Goal: Answer question/provide support

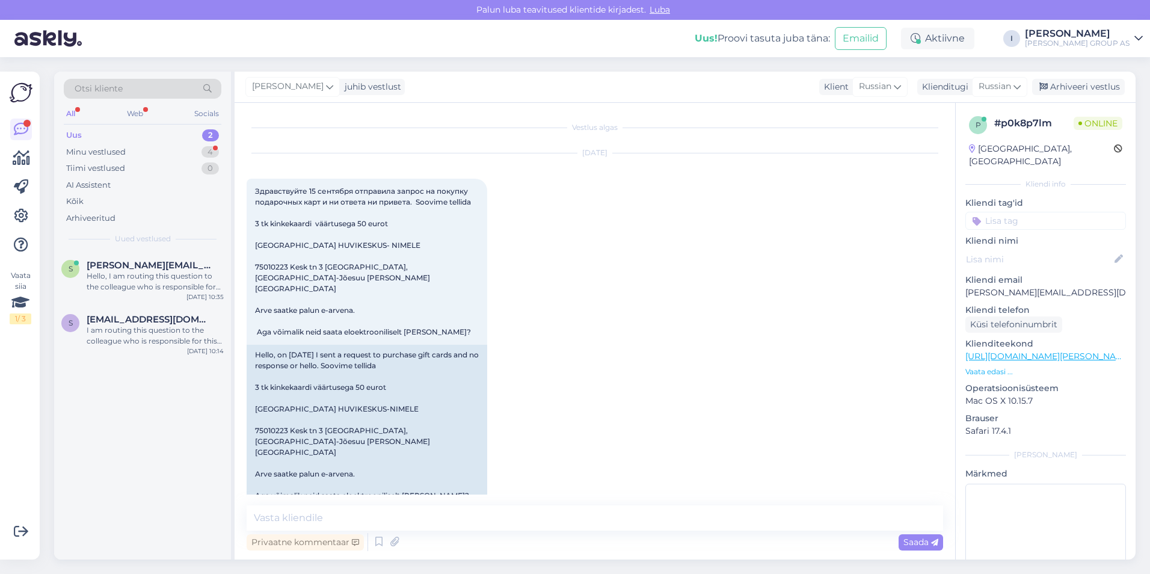
scroll to position [336, 0]
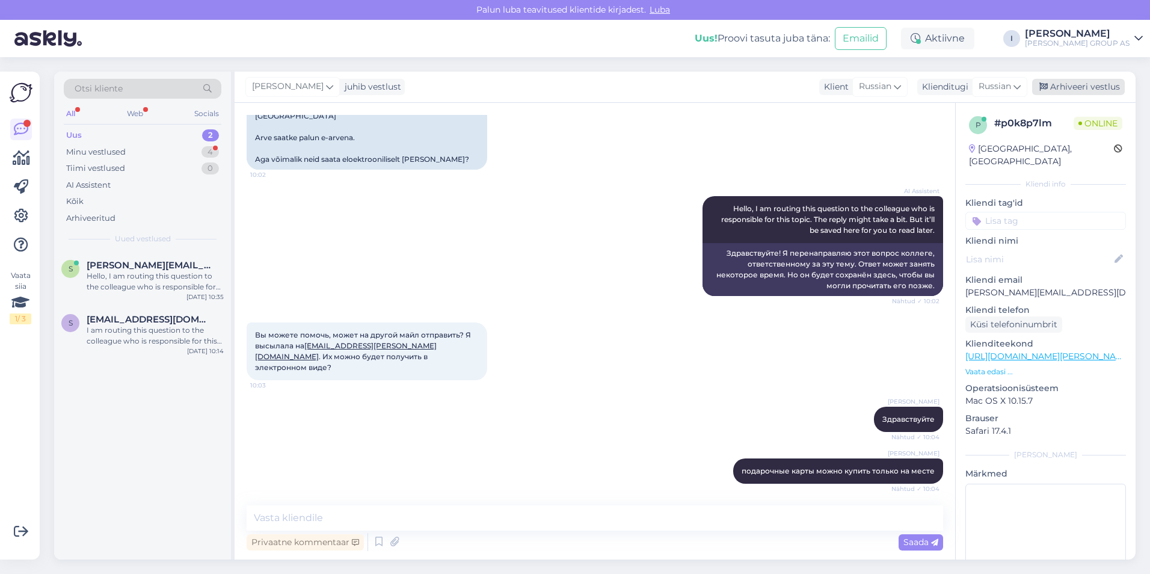
click at [1081, 88] on div "Arhiveeri vestlus" at bounding box center [1079, 87] width 93 height 16
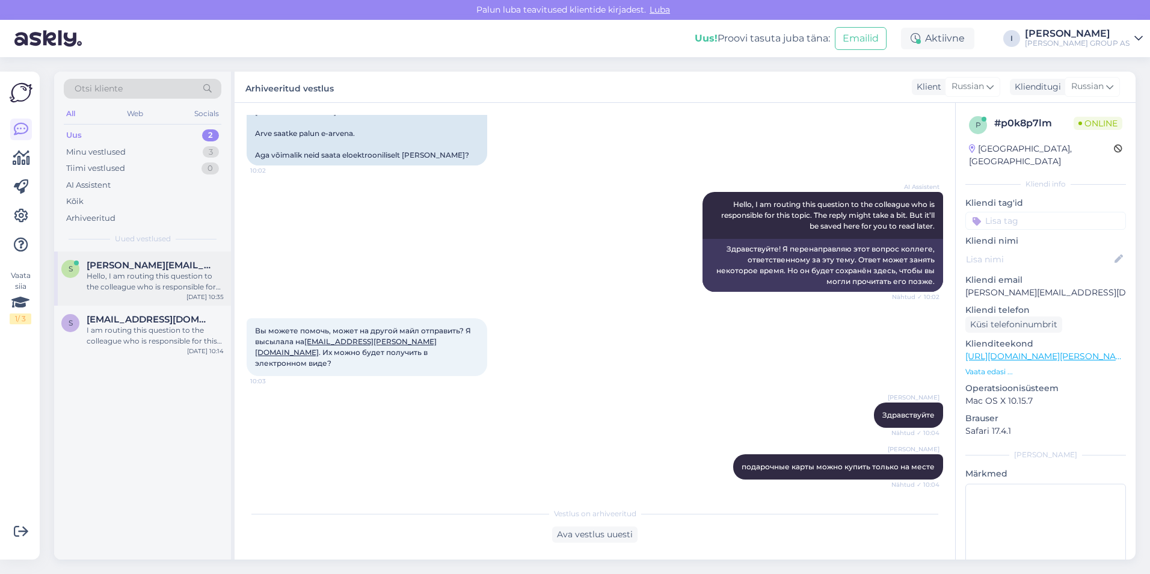
click at [129, 275] on div "Hello, I am routing this question to the colleague who is responsible for this …" at bounding box center [155, 282] width 137 height 22
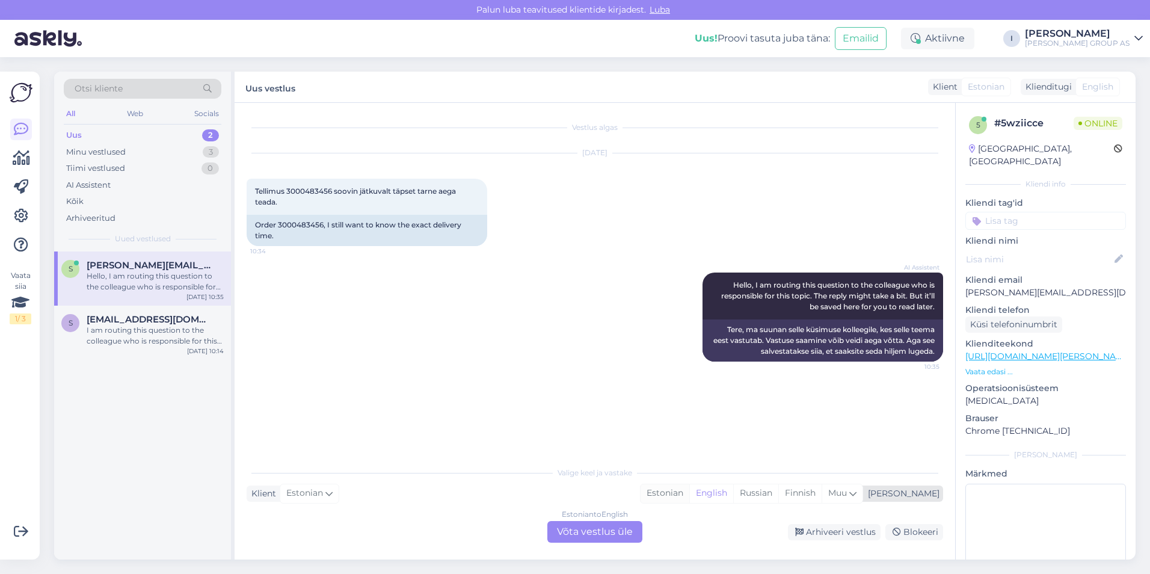
click at [690, 493] on div "Estonian" at bounding box center [665, 493] width 49 height 18
click at [596, 529] on div "Estonian to Estonian Võta vestlus üle" at bounding box center [595, 532] width 95 height 22
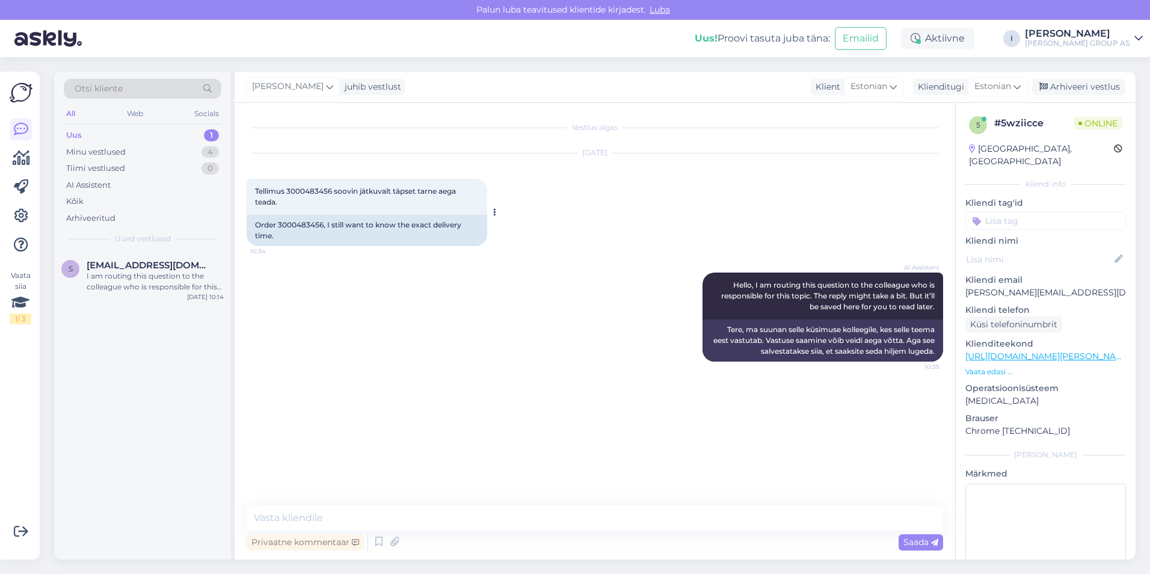
click at [315, 190] on span "Tellimus 3000483456 soovin jätkuvalt täpset tarne aega teada." at bounding box center [356, 197] width 203 height 20
copy span "3000483456"
click at [531, 521] on textarea at bounding box center [595, 517] width 697 height 25
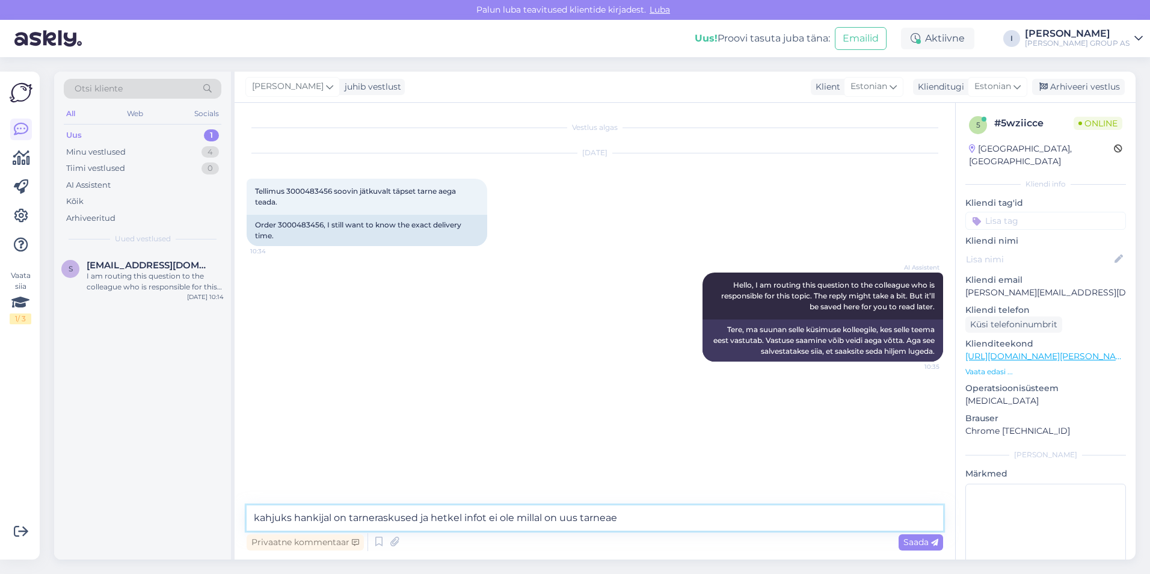
type textarea "kahjuks hankijal on tarneraskused ja hetkel infot ei ole millal on uus tarneaeg"
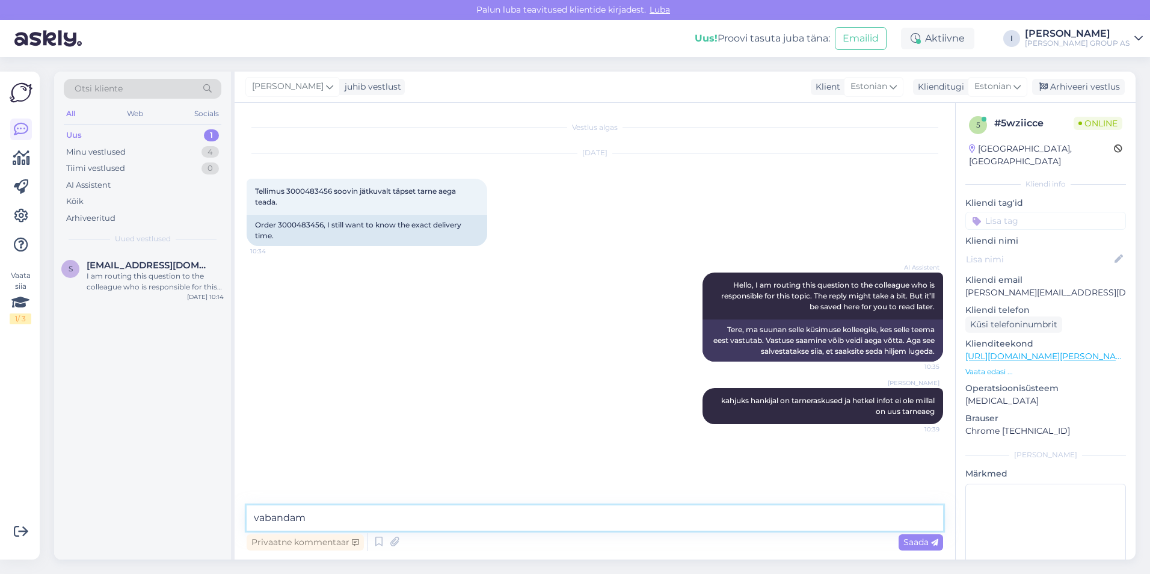
type textarea "vabandame"
click at [143, 285] on div "I am routing this question to the colleague who is responsible for this topic. …" at bounding box center [155, 282] width 137 height 22
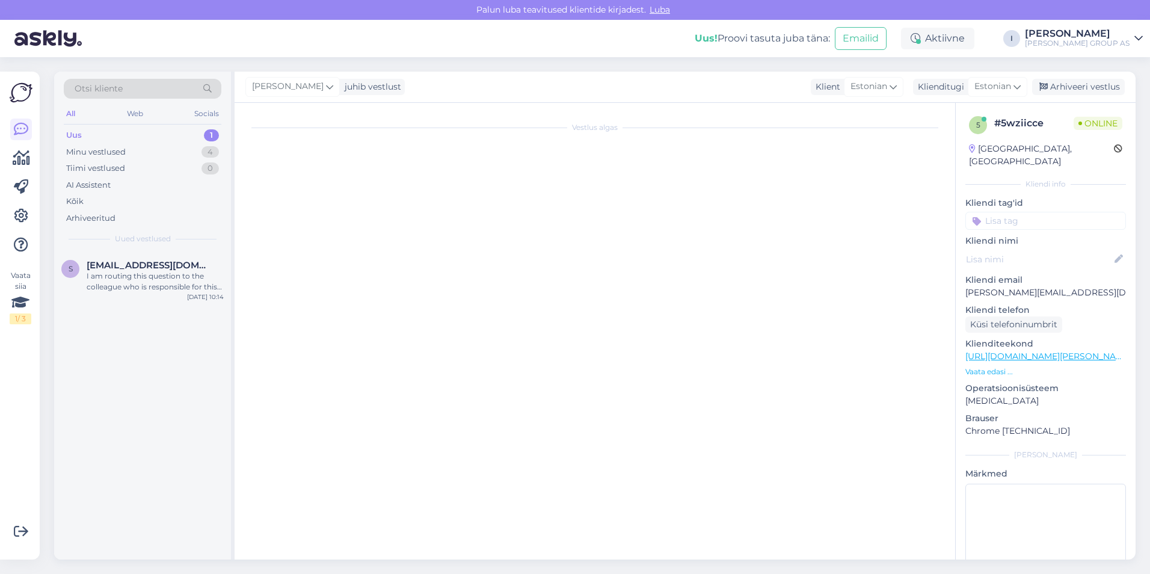
scroll to position [156, 0]
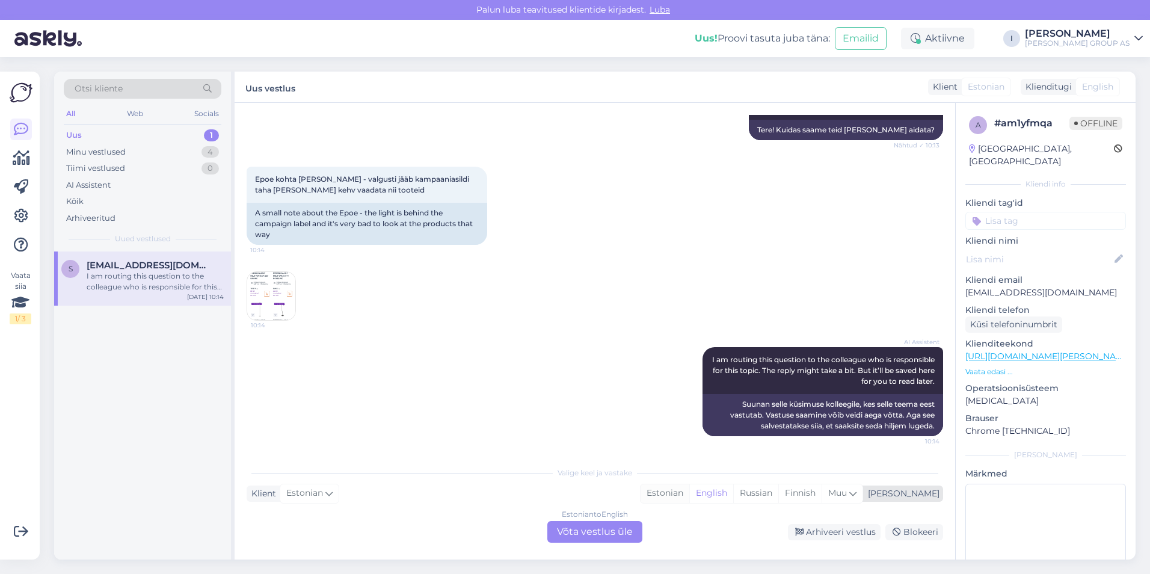
click at [690, 495] on div "Estonian" at bounding box center [665, 493] width 49 height 18
click at [626, 531] on div "Estonian to Estonian Võta vestlus üle" at bounding box center [595, 532] width 95 height 22
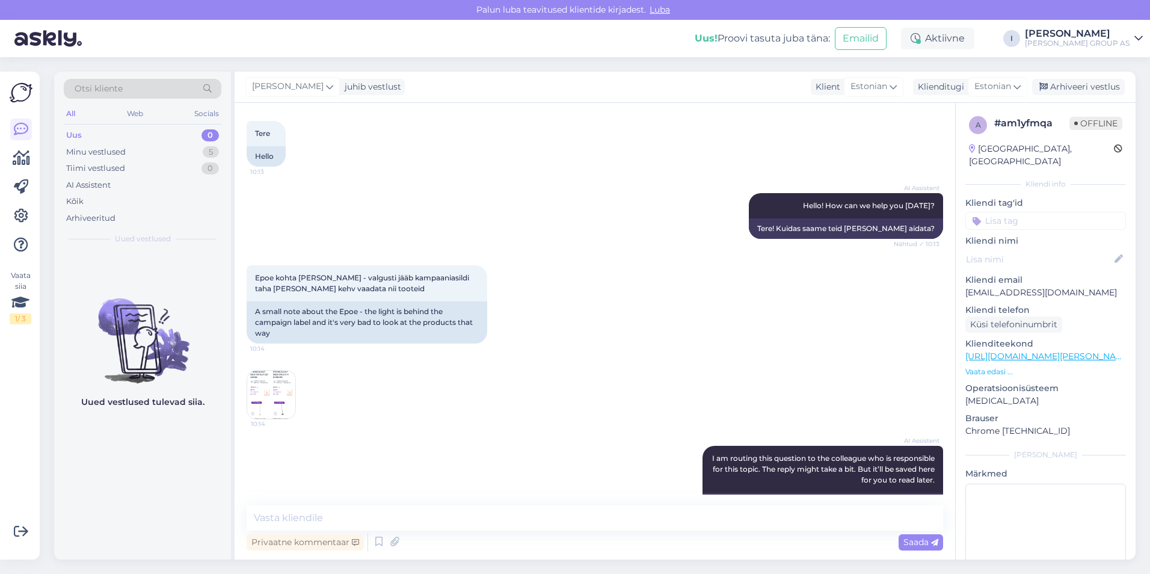
scroll to position [111, 0]
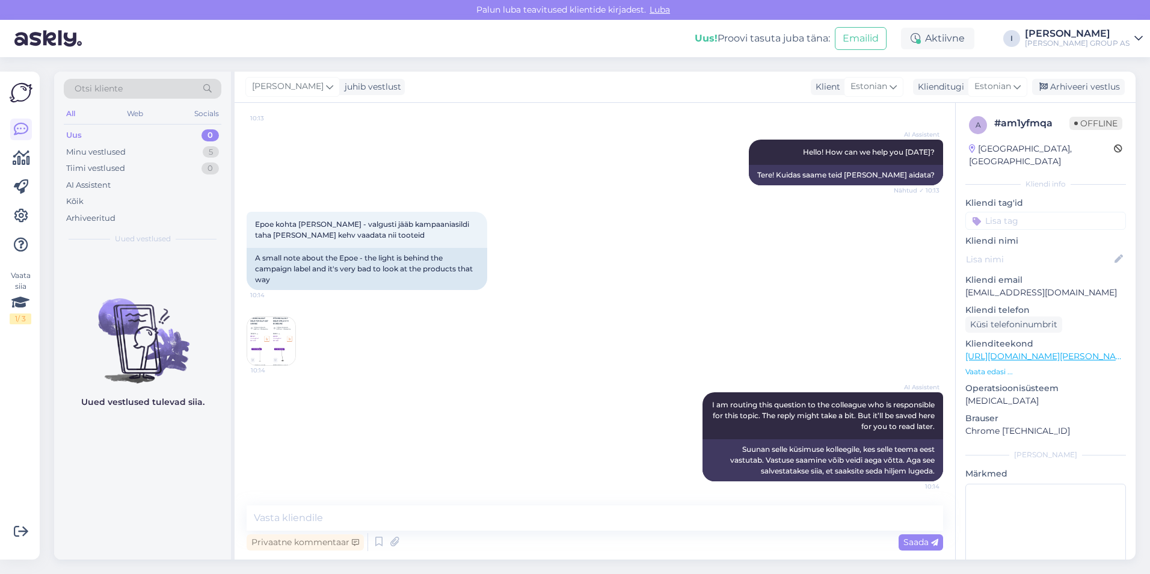
click at [289, 344] on img at bounding box center [271, 341] width 48 height 48
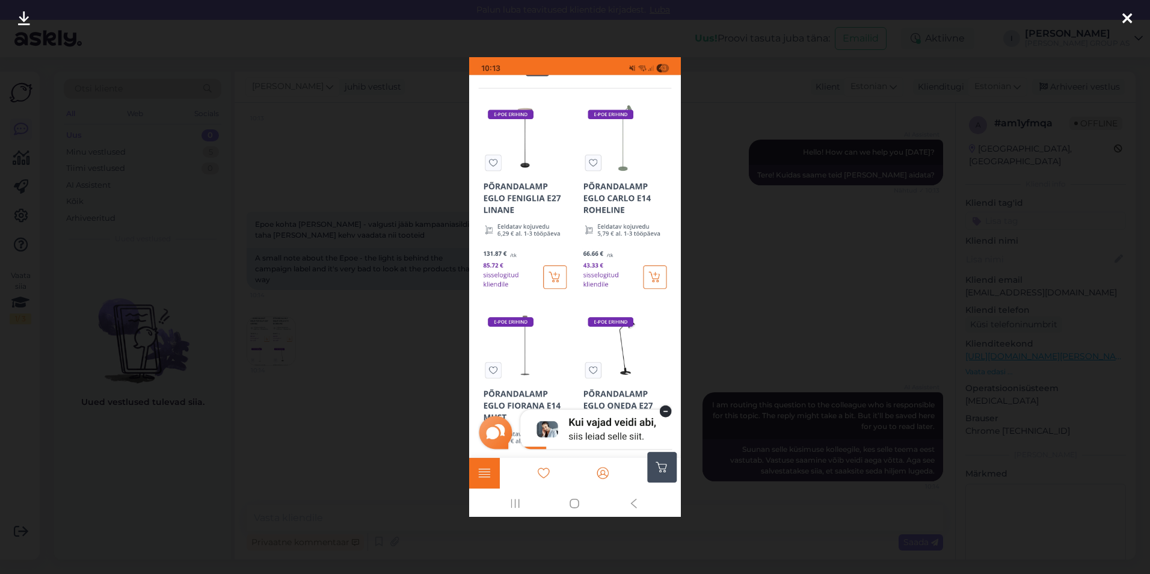
click at [306, 370] on div at bounding box center [575, 287] width 1150 height 574
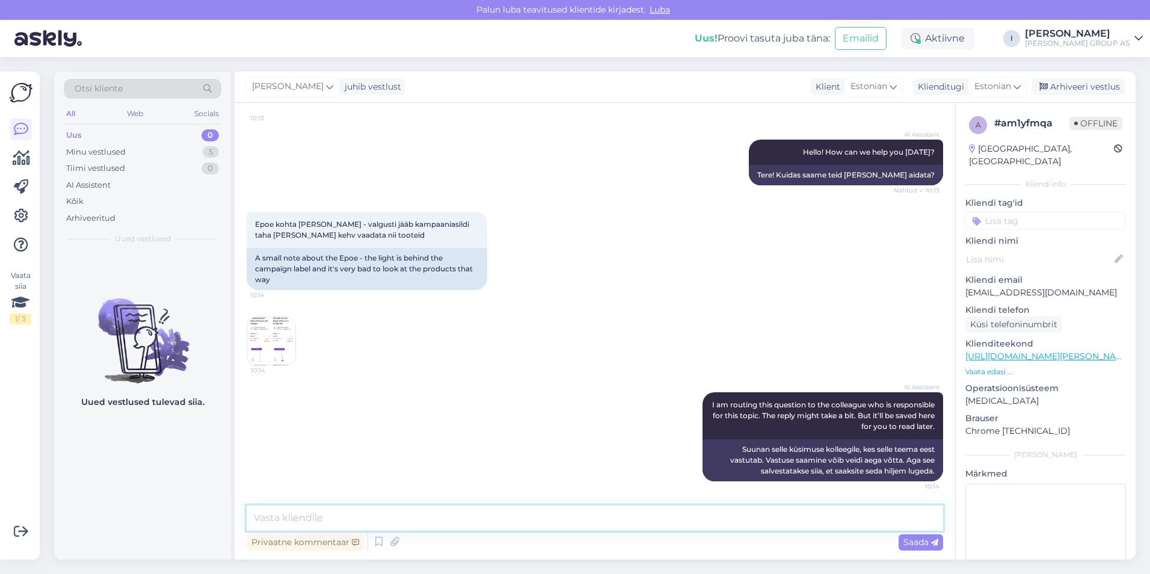
click at [377, 519] on textarea at bounding box center [595, 517] width 697 height 25
type textarea "täname märkuse eest. edastame info vastavale osakonnale"
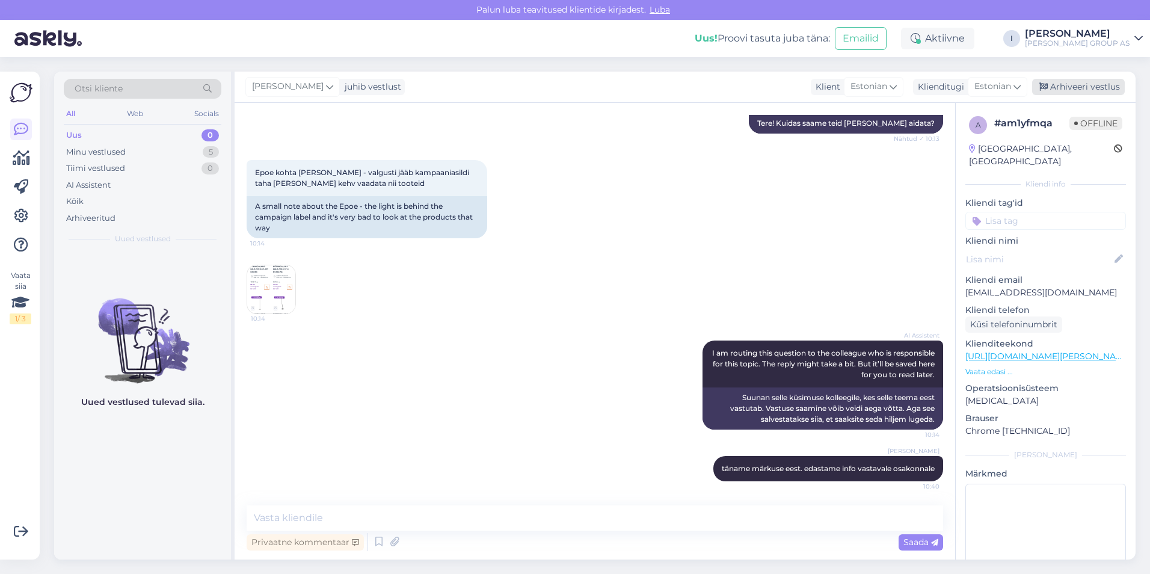
click at [1075, 87] on div "Arhiveeri vestlus" at bounding box center [1079, 87] width 93 height 16
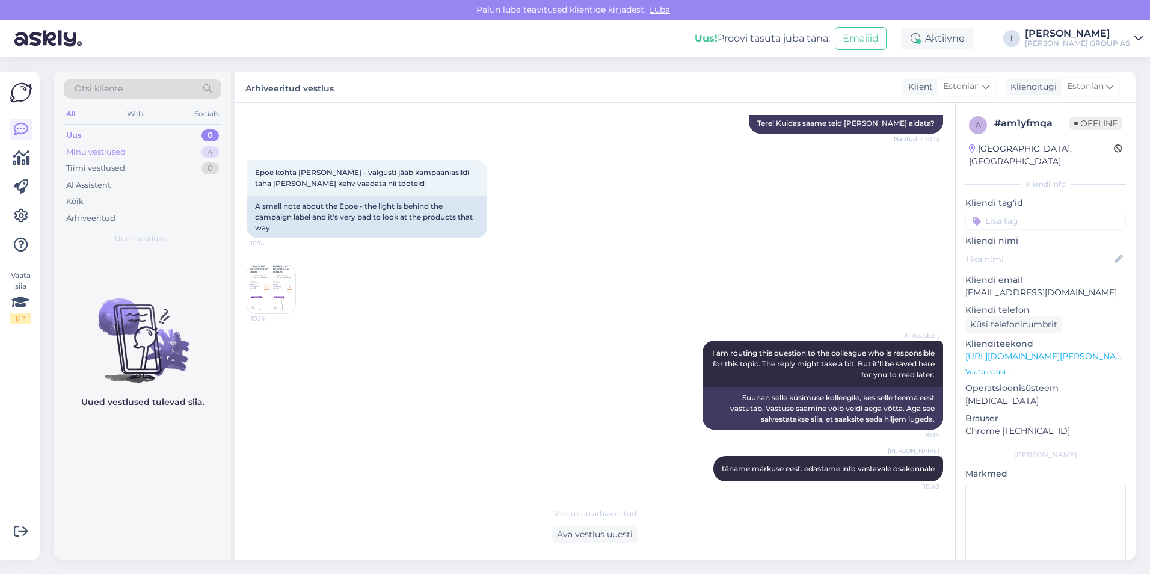
click at [148, 155] on div "Minu vestlused 4" at bounding box center [143, 152] width 158 height 17
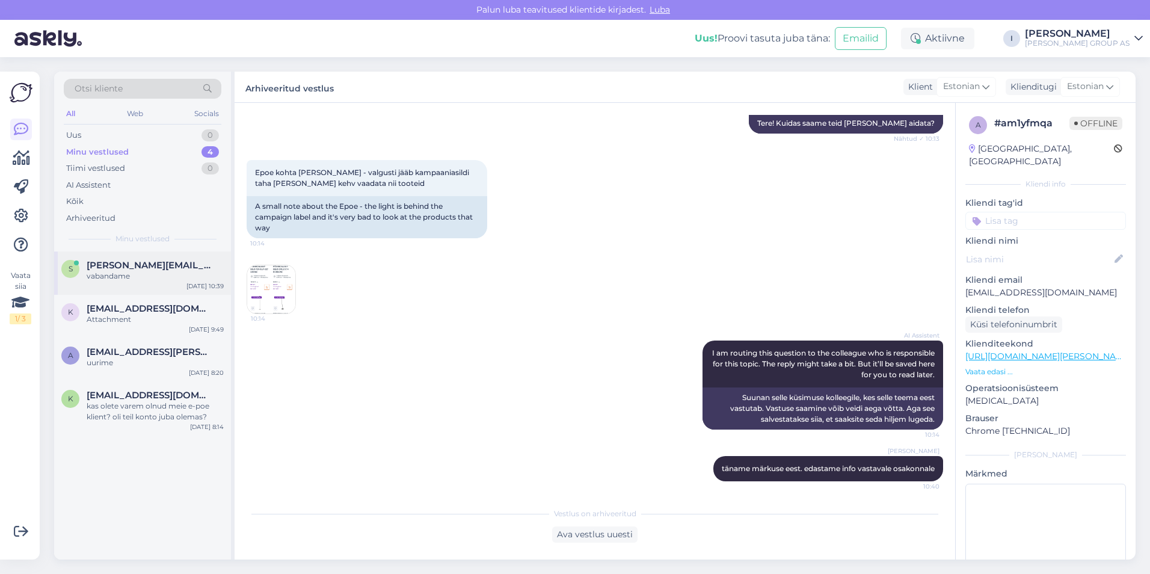
click at [137, 265] on span "[PERSON_NAME][EMAIL_ADDRESS][DOMAIN_NAME]" at bounding box center [149, 265] width 125 height 11
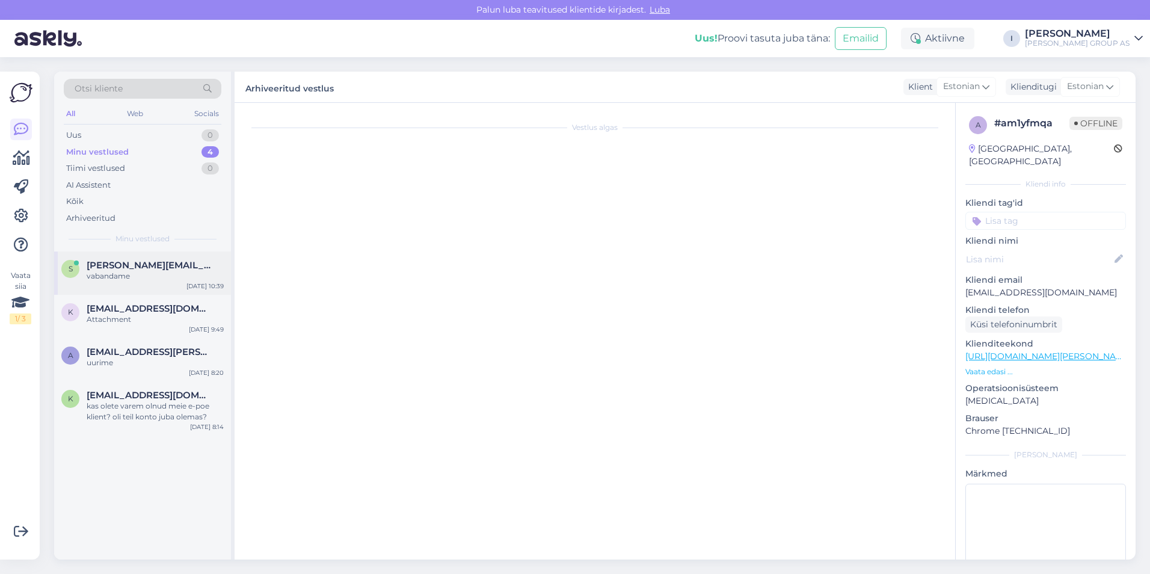
scroll to position [0, 0]
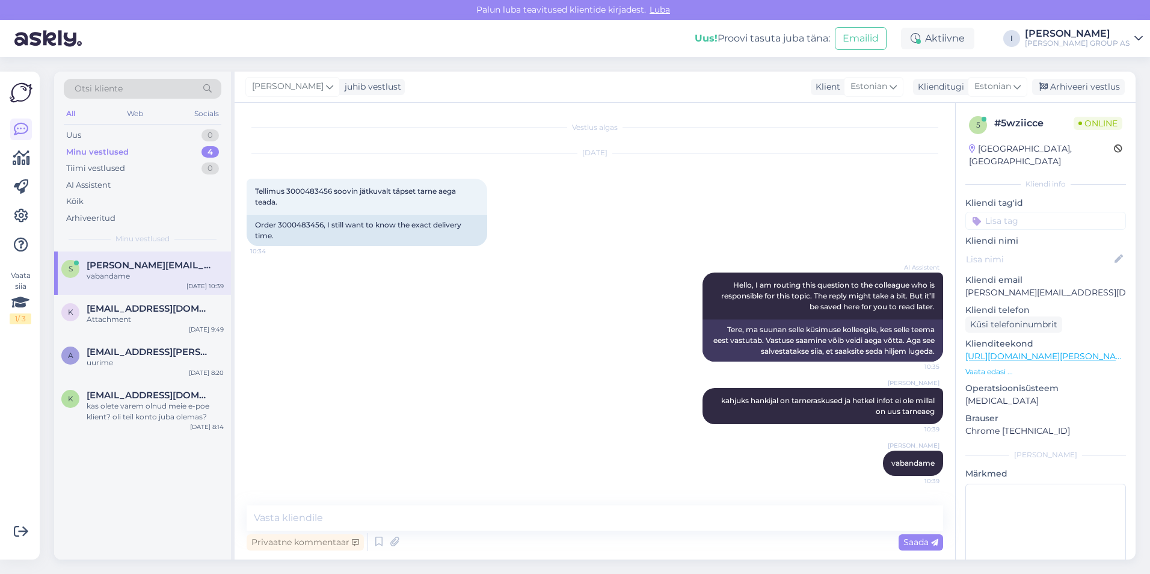
click at [1091, 76] on div "[PERSON_NAME] juhib vestlust Klient [DEMOGRAPHIC_DATA] Klienditugi [DEMOGRAPHIC…" at bounding box center [685, 87] width 901 height 31
click at [1064, 82] on div "Arhiveeri vestlus" at bounding box center [1079, 87] width 93 height 16
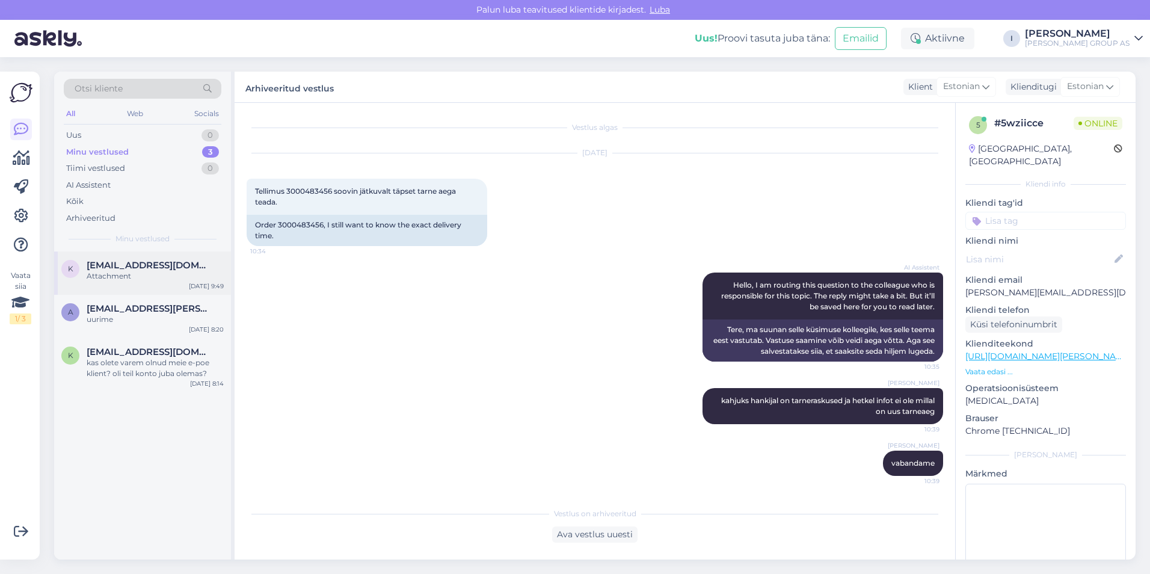
click at [103, 273] on div "Attachment" at bounding box center [155, 276] width 137 height 11
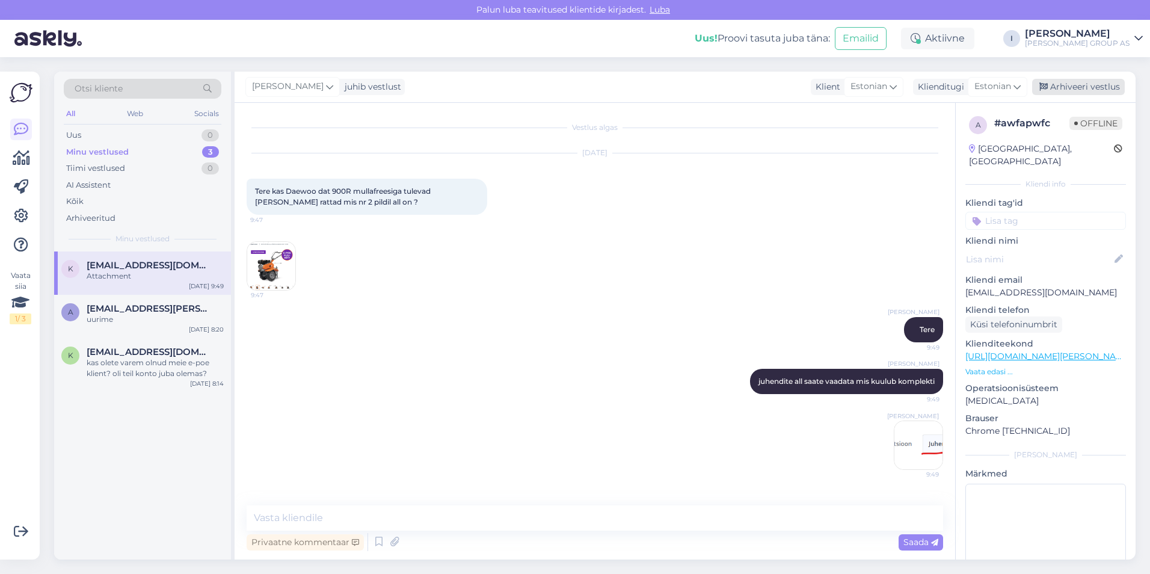
click at [1090, 85] on div "Arhiveeri vestlus" at bounding box center [1079, 87] width 93 height 16
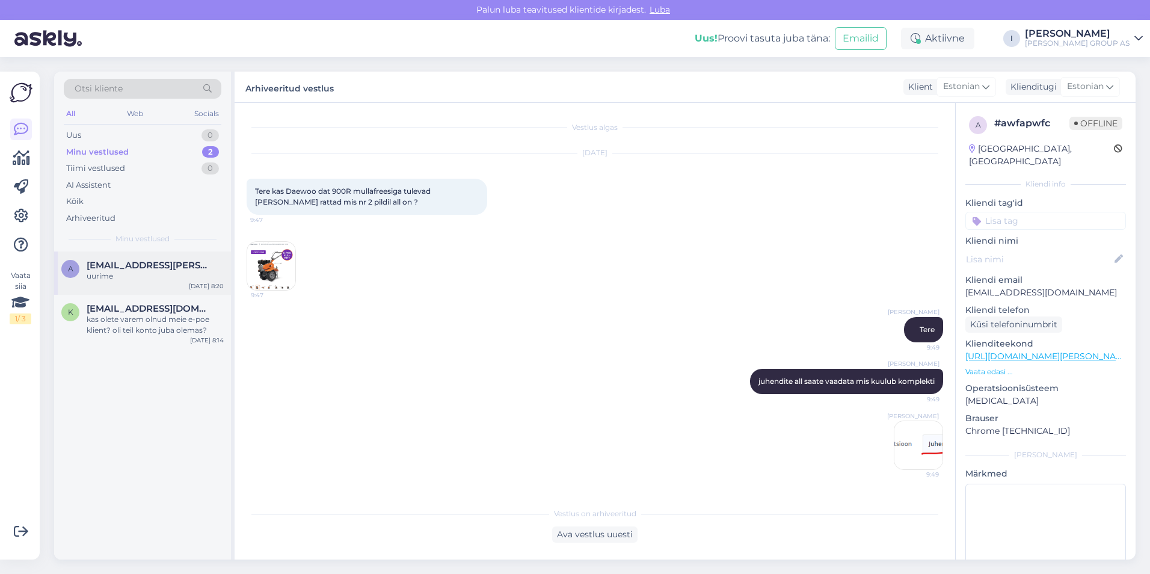
click at [134, 270] on span "[EMAIL_ADDRESS][PERSON_NAME][DOMAIN_NAME]" at bounding box center [149, 265] width 125 height 11
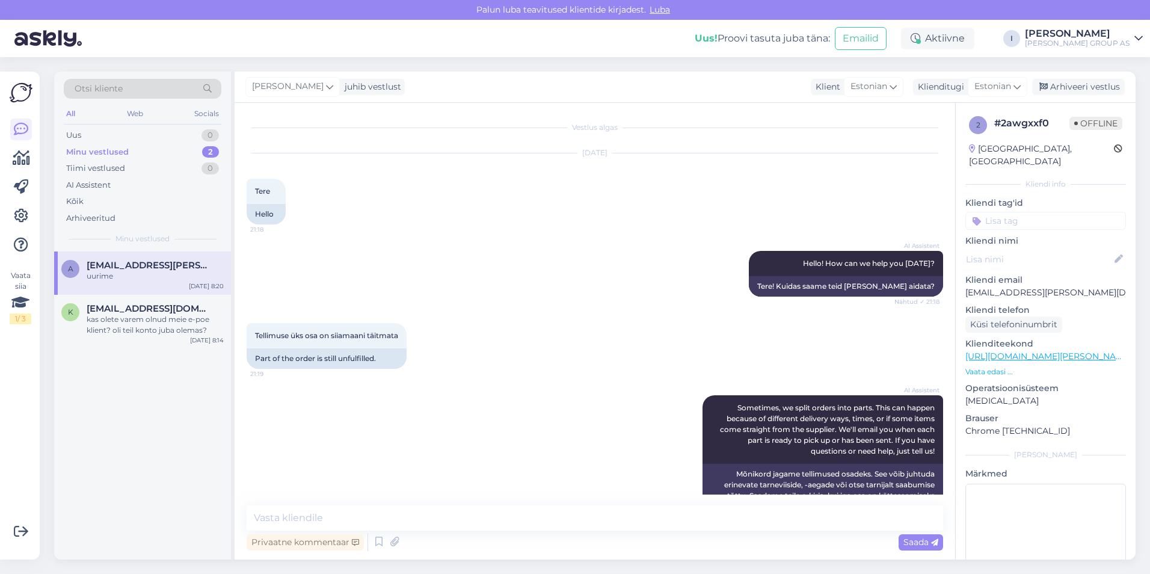
scroll to position [322, 0]
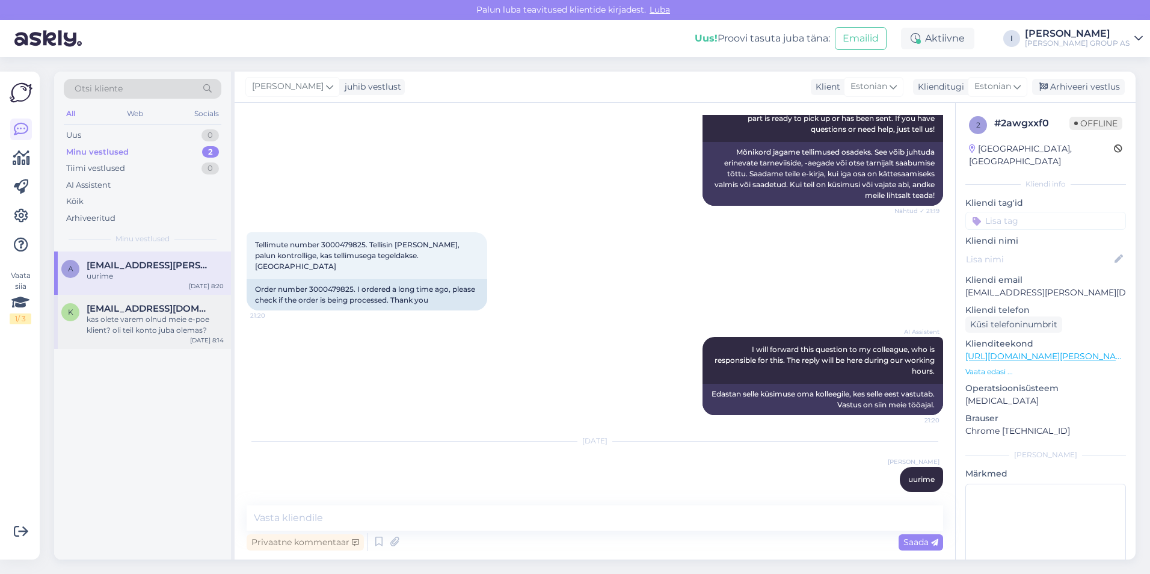
click at [90, 326] on div "kas olete varem olnud meie e-poe klient? oli teil konto juba olemas?" at bounding box center [155, 325] width 137 height 22
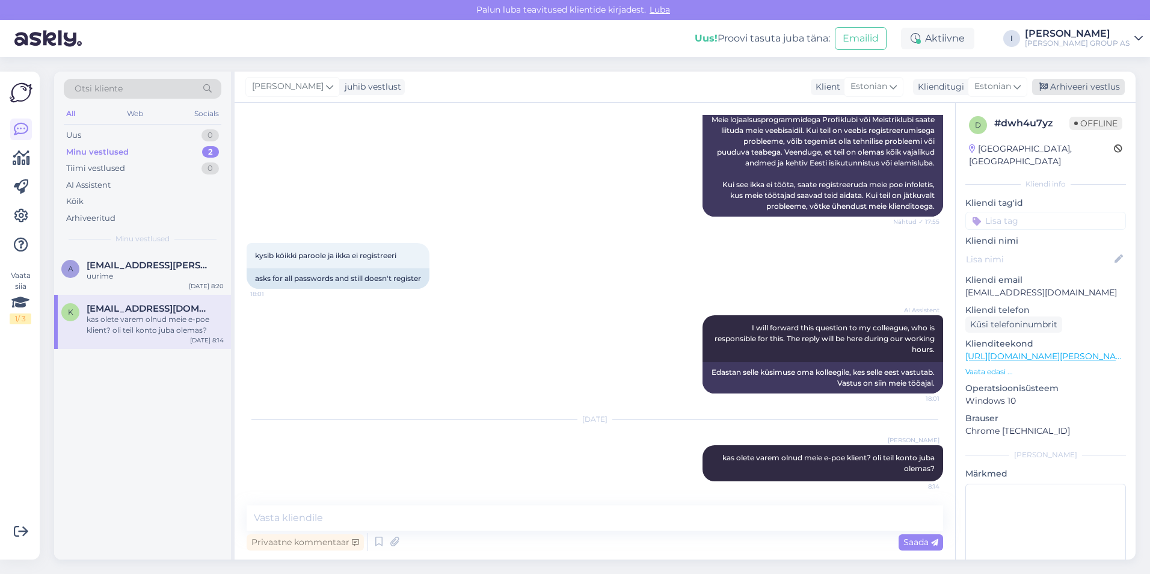
click at [1102, 86] on div "Arhiveeri vestlus" at bounding box center [1079, 87] width 93 height 16
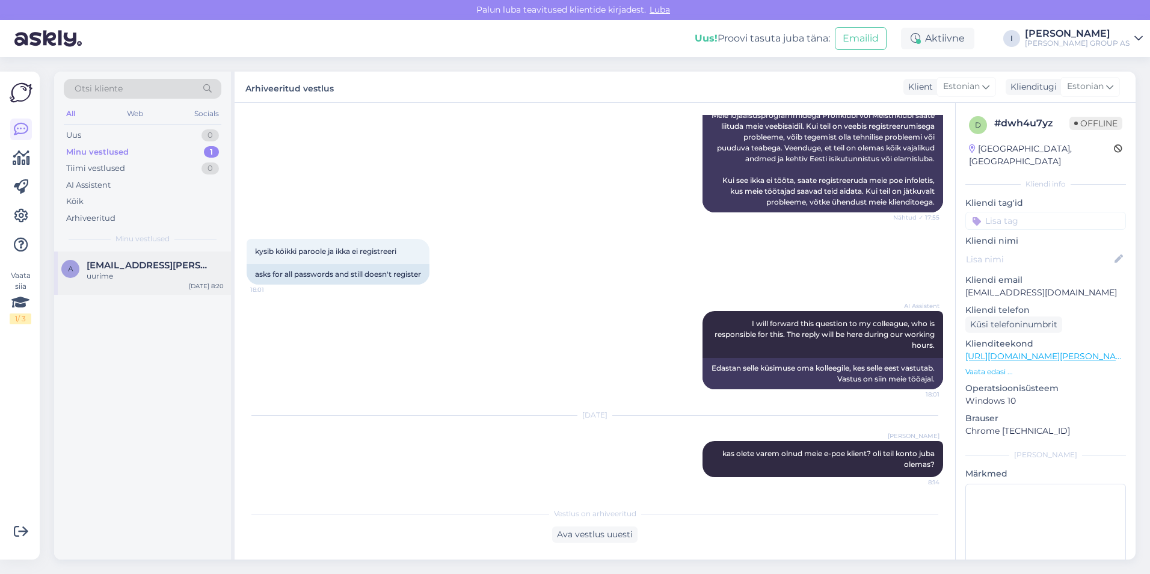
click at [123, 284] on div "A [EMAIL_ADDRESS][PERSON_NAME][DOMAIN_NAME] uurime [DATE] 8:20" at bounding box center [142, 273] width 177 height 43
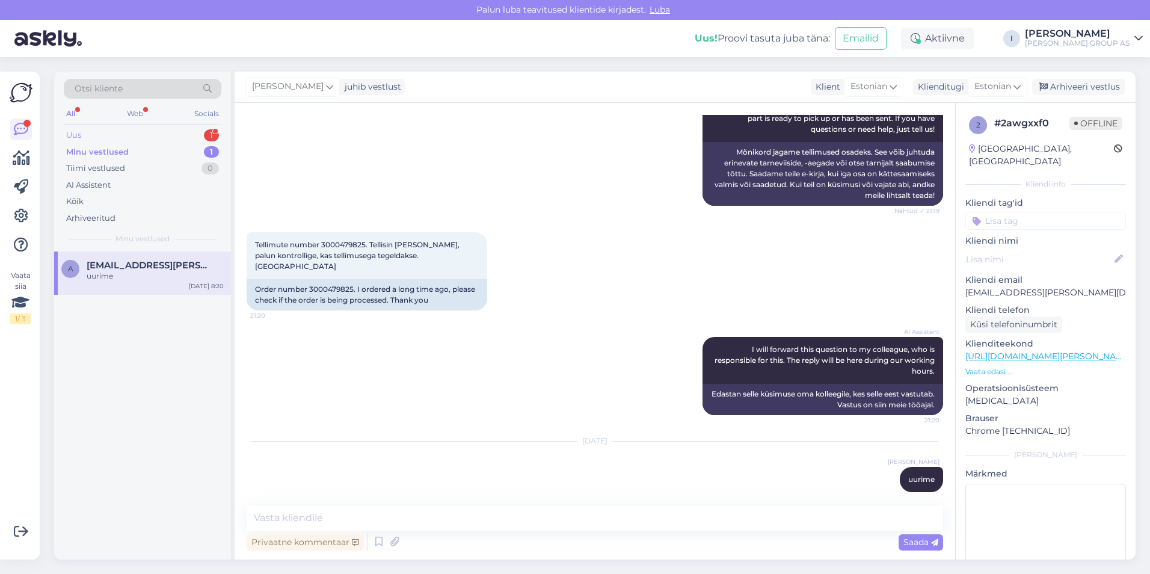
click at [125, 131] on div "Uus 1" at bounding box center [143, 135] width 158 height 17
click at [159, 285] on div "Hello, I am routing this question to the colleague who is responsible for this …" at bounding box center [155, 282] width 137 height 22
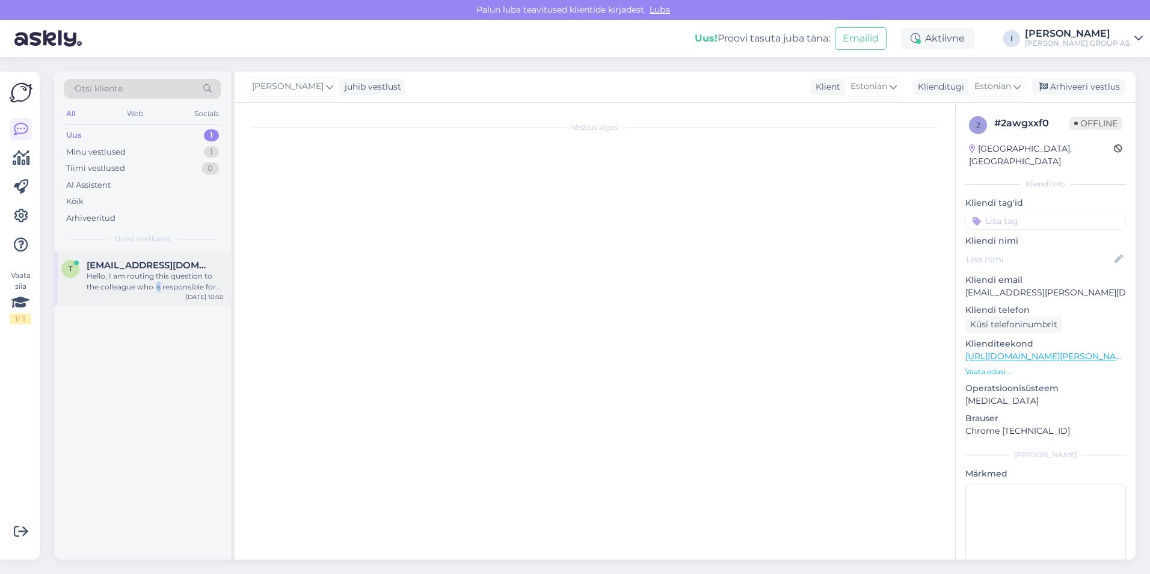
scroll to position [0, 0]
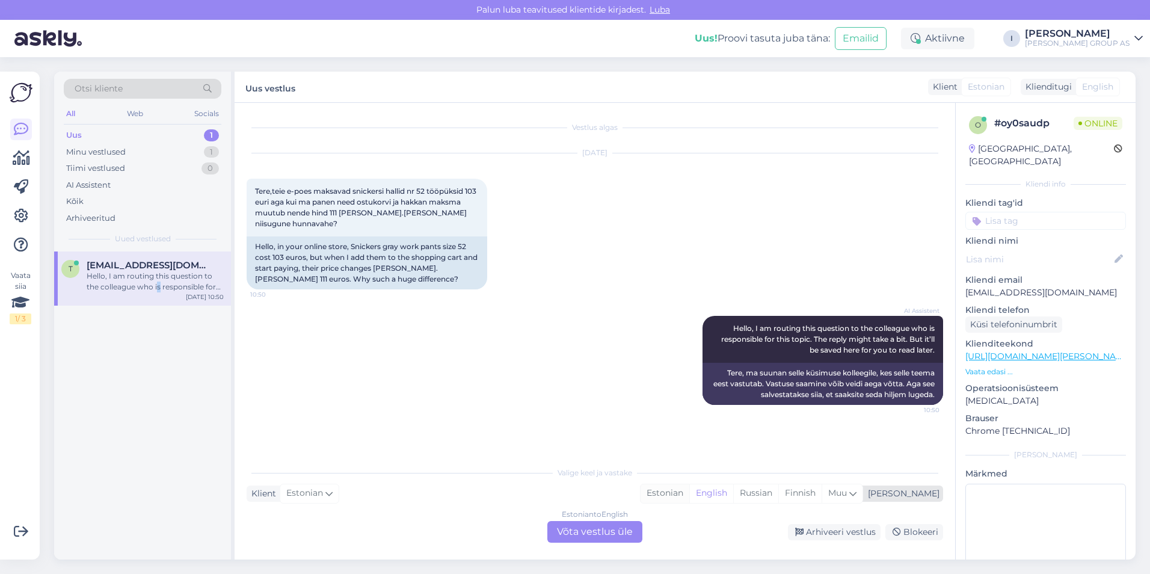
drag, startPoint x: 714, startPoint y: 491, endPoint x: 652, endPoint y: 505, distance: 63.5
click at [690, 490] on div "Estonian" at bounding box center [665, 493] width 49 height 18
click at [612, 526] on div "Estonian to Estonian Võta vestlus üle" at bounding box center [595, 532] width 95 height 22
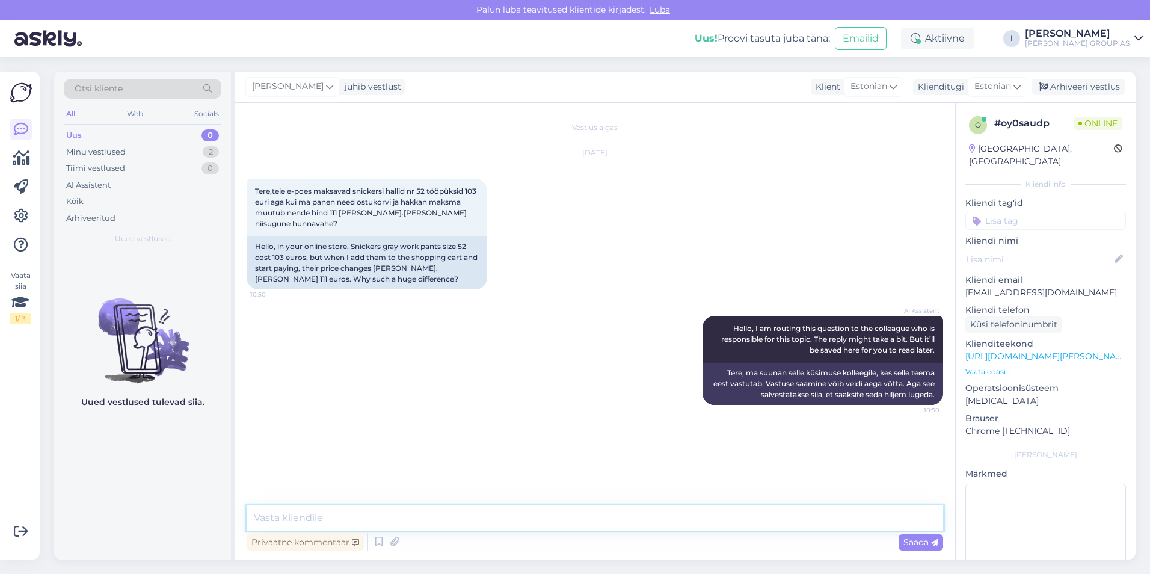
click at [524, 510] on textarea at bounding box center [595, 517] width 697 height 25
type textarea "kirjutage palun tootekood"
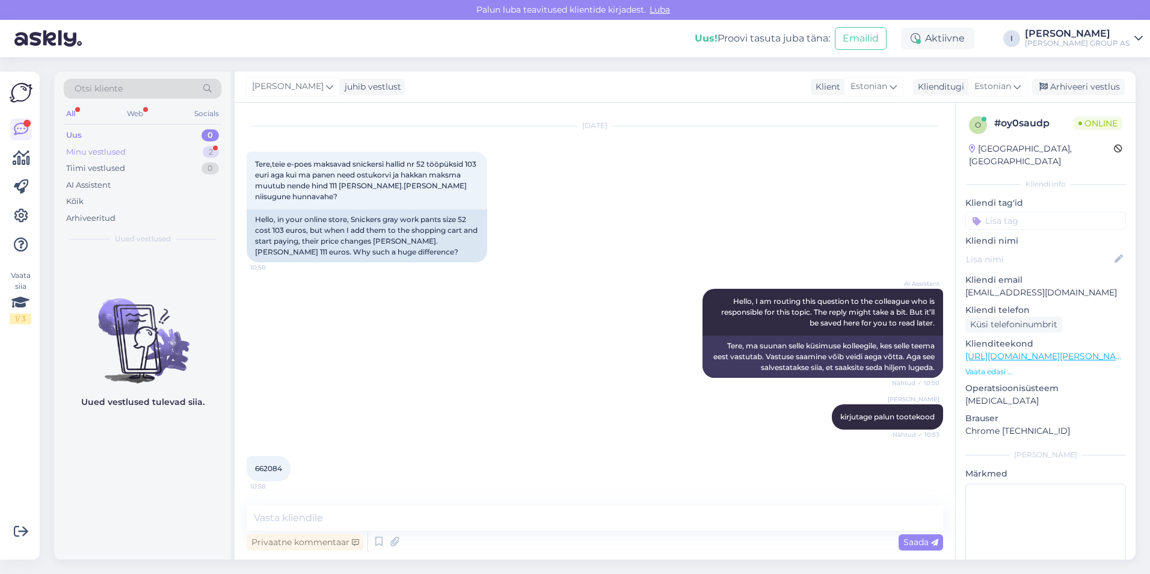
click at [143, 154] on div "Minu vestlused 2" at bounding box center [143, 152] width 158 height 17
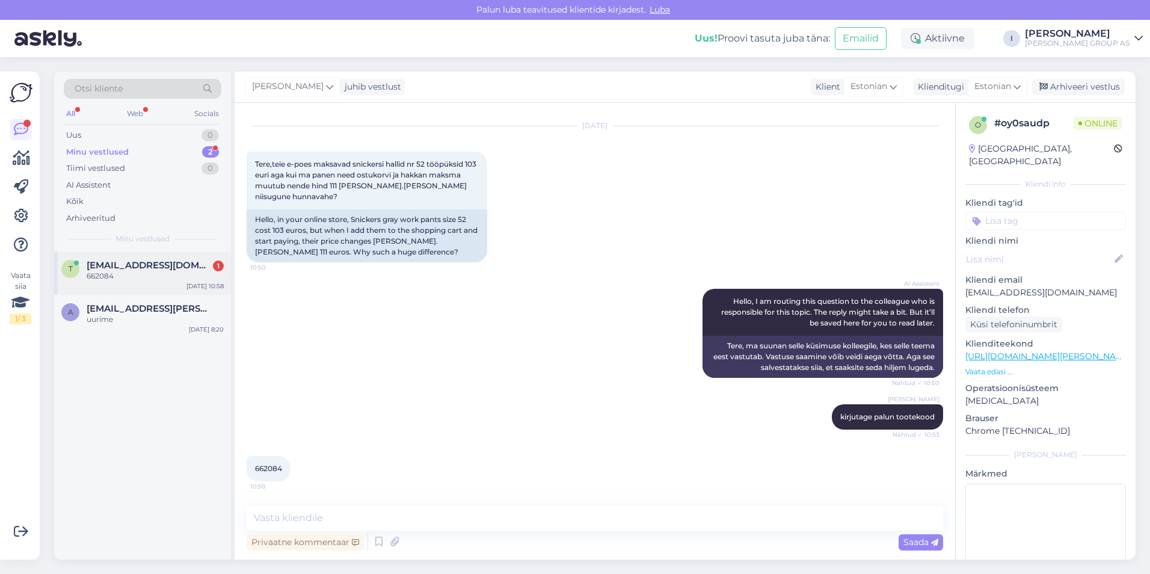
click at [132, 272] on div "662084" at bounding box center [155, 276] width 137 height 11
click at [273, 468] on span "662084" at bounding box center [268, 468] width 27 height 9
copy div "662084 10:58"
click at [468, 523] on textarea at bounding box center [595, 517] width 697 height 25
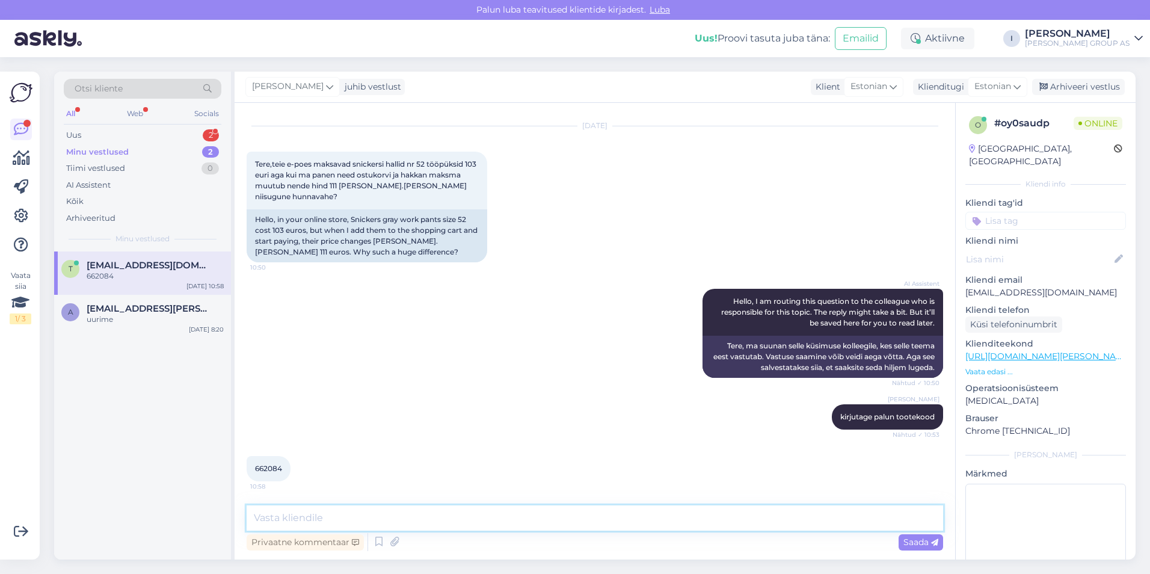
click at [532, 517] on textarea at bounding box center [595, 517] width 697 height 25
click at [464, 520] on textarea "kuni eilset päeva oli meil kampaania -40%" at bounding box center [595, 517] width 697 height 25
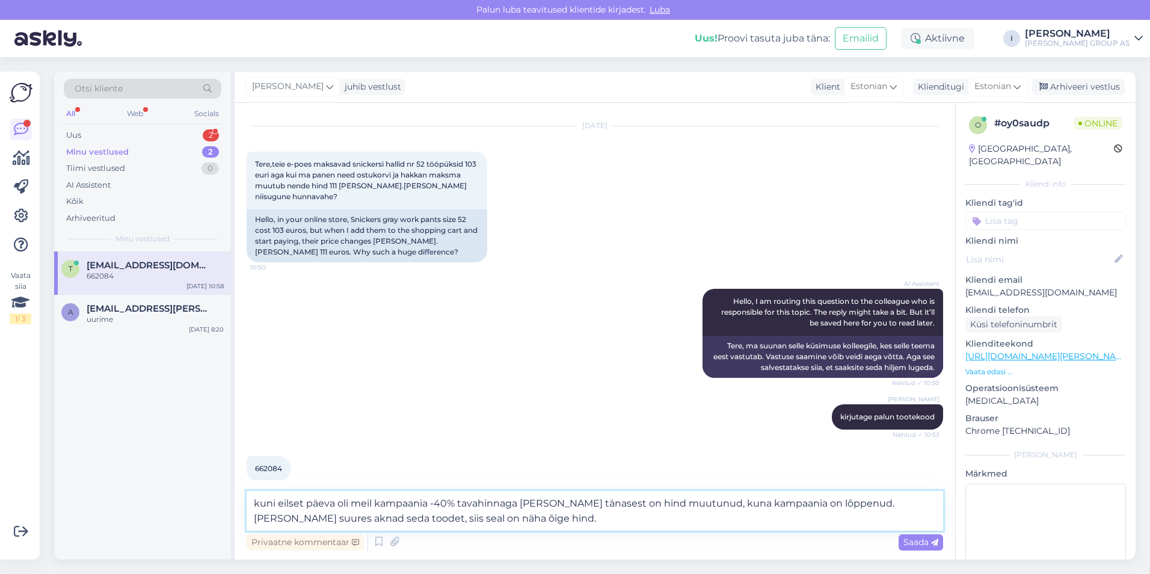
type textarea "kuni eilset päeva oli meil kampaania -40% tavahinnaga [PERSON_NAME] tänasest on…"
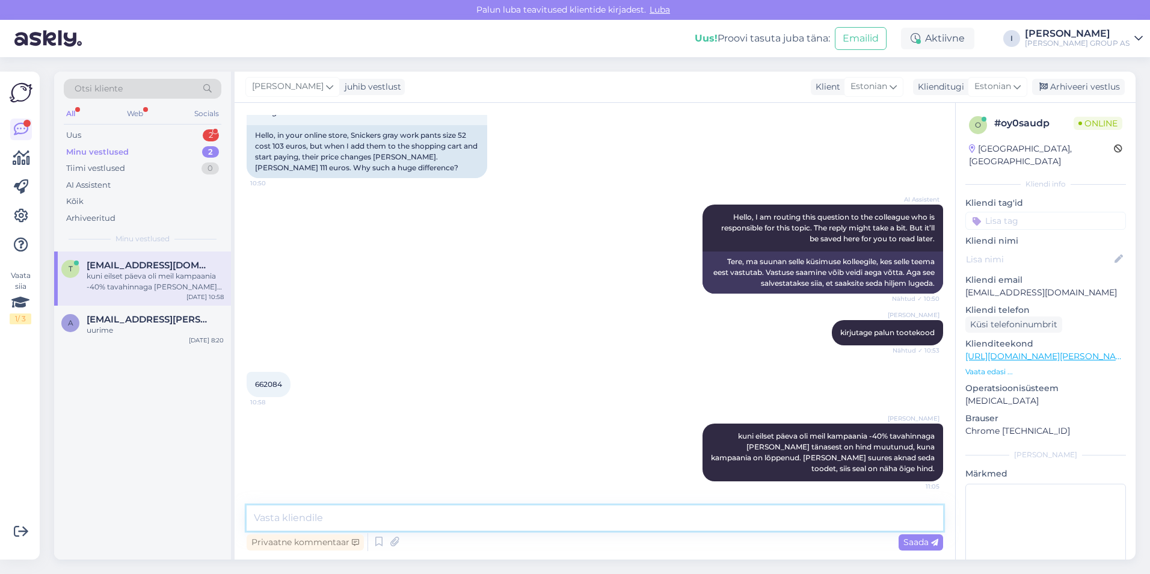
paste textarea "k"
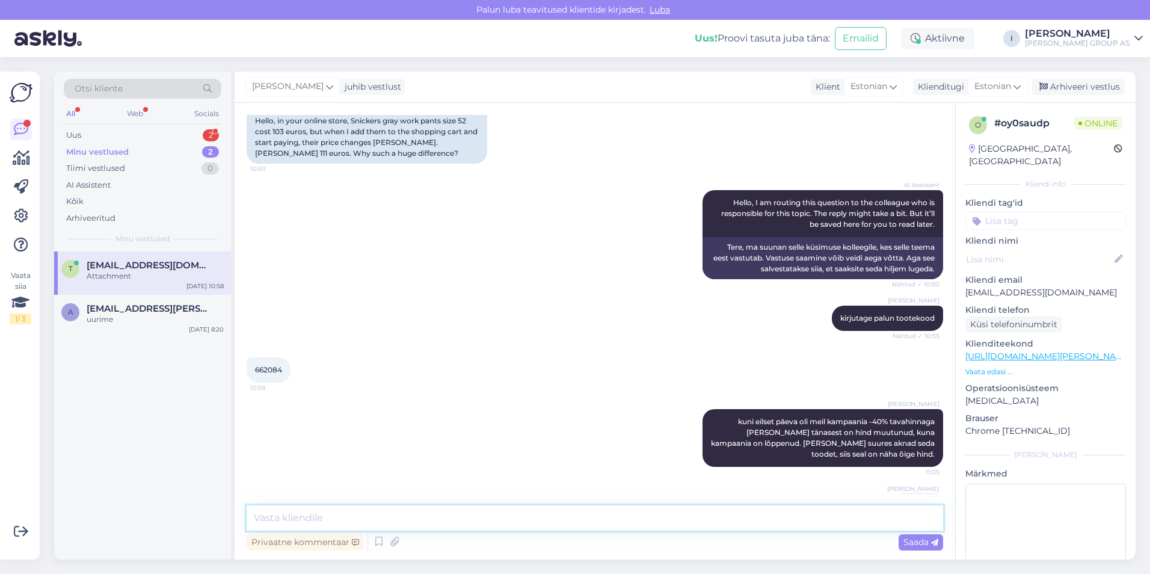
scroll to position [187, 0]
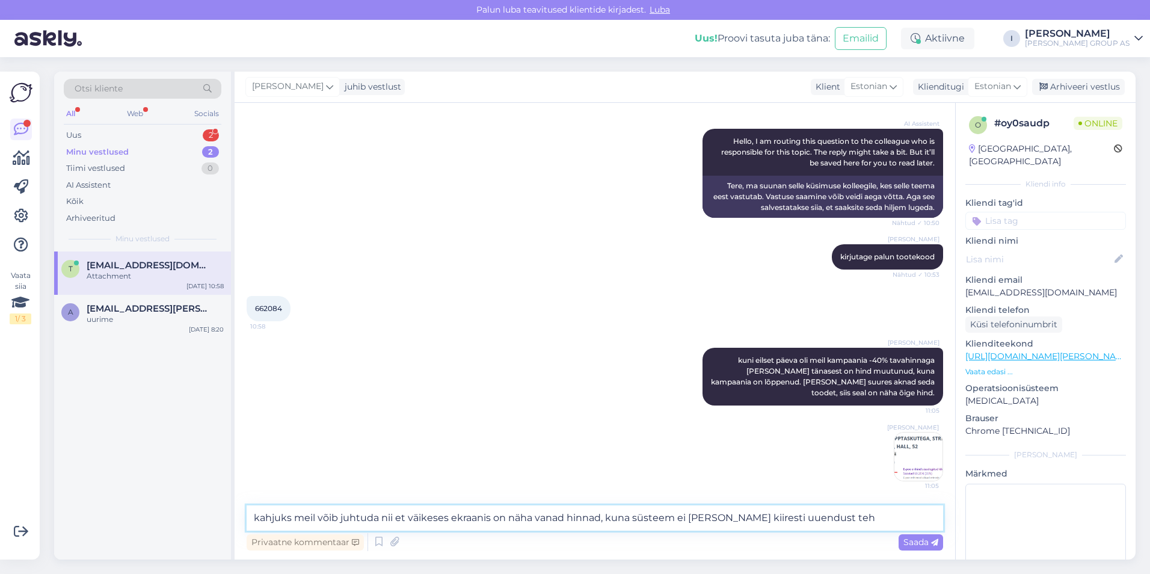
type textarea "kahjuks meil võib juhtuda nii et väikeses ekraanis on näha vanad hinnad, kuna s…"
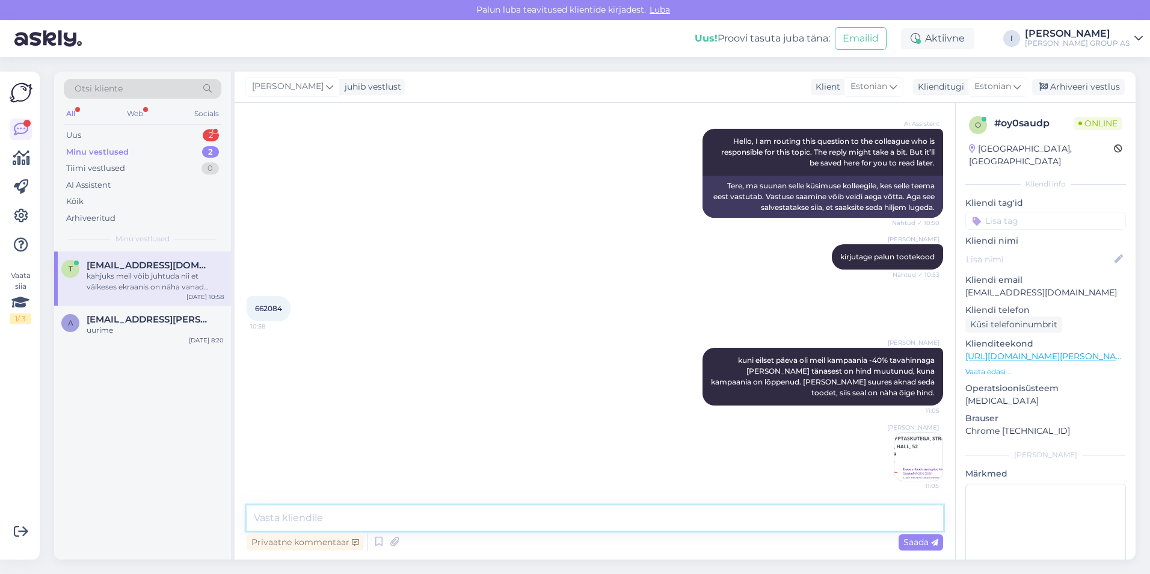
scroll to position [261, 0]
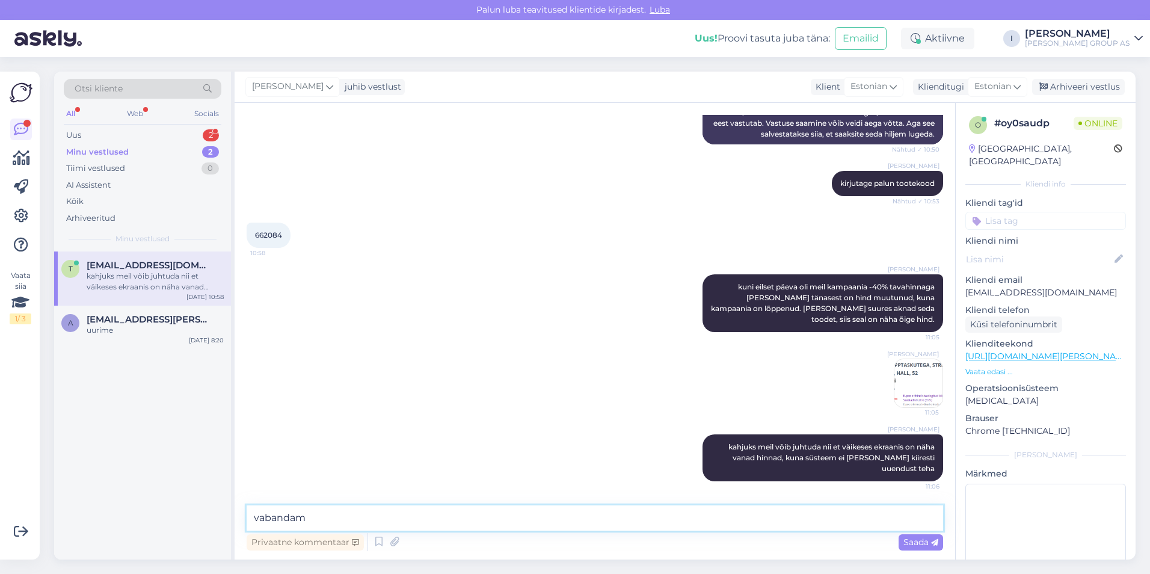
type textarea "vabandame"
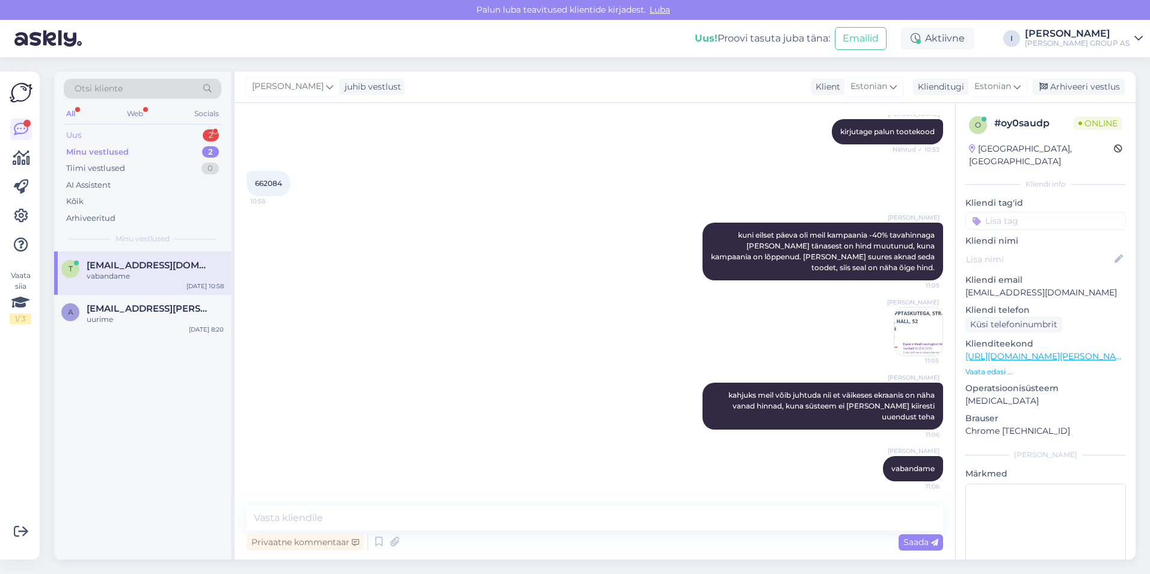
click at [140, 137] on div "Uus 2" at bounding box center [143, 135] width 158 height 17
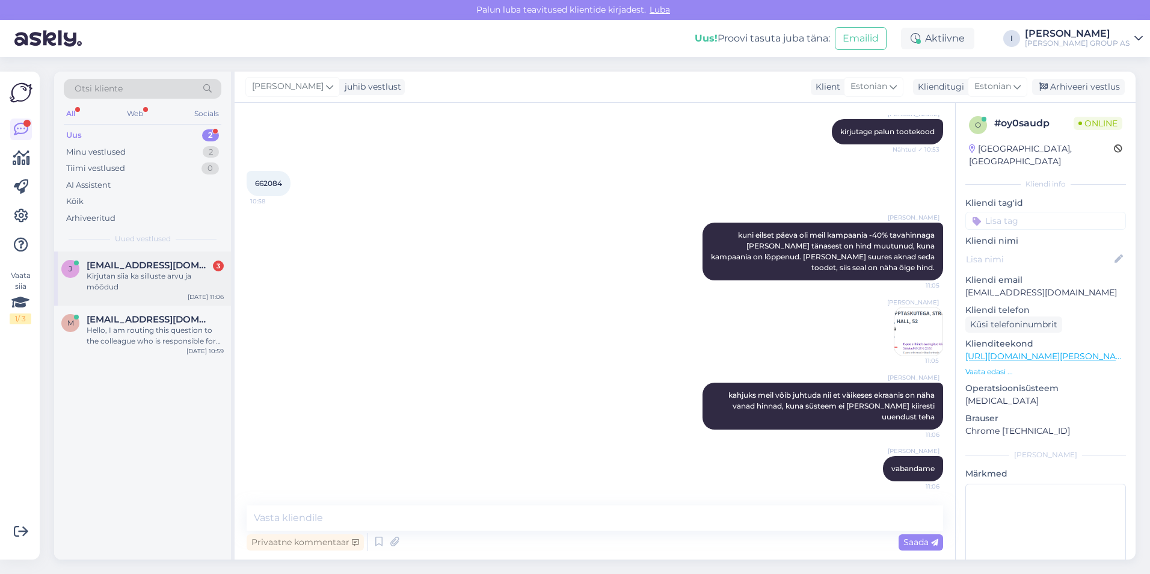
click at [149, 272] on div "Kirjutan siia ka silluste arvu ja mõõdud" at bounding box center [155, 282] width 137 height 22
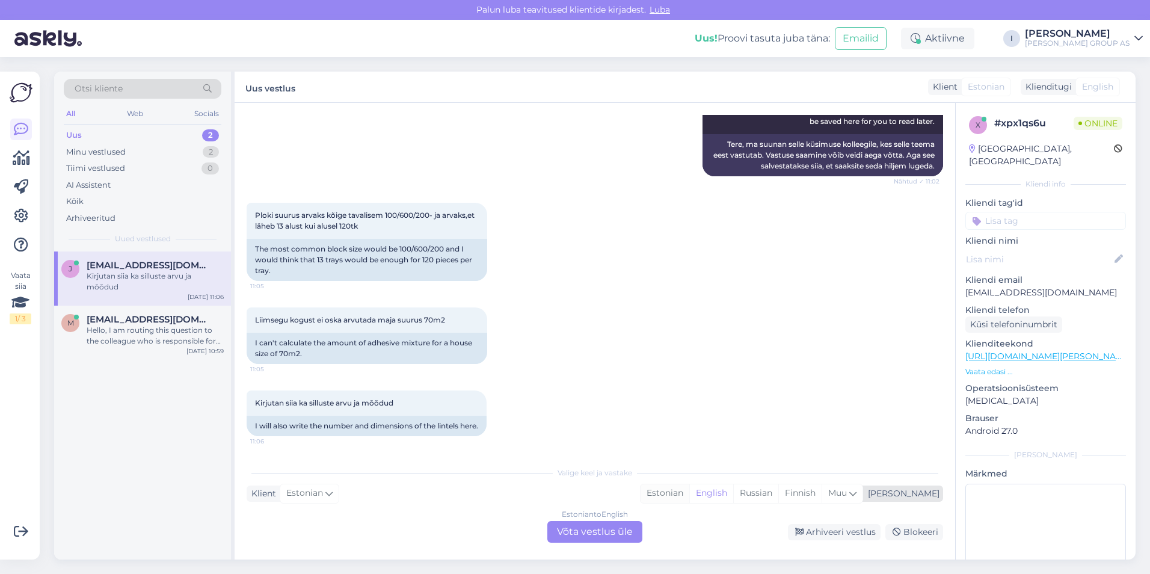
click at [690, 495] on div "Estonian" at bounding box center [665, 493] width 49 height 18
click at [690, 492] on div "Estonian" at bounding box center [665, 493] width 49 height 18
click at [629, 526] on div "Estonian to Estonian Võta vestlus üle" at bounding box center [595, 532] width 95 height 22
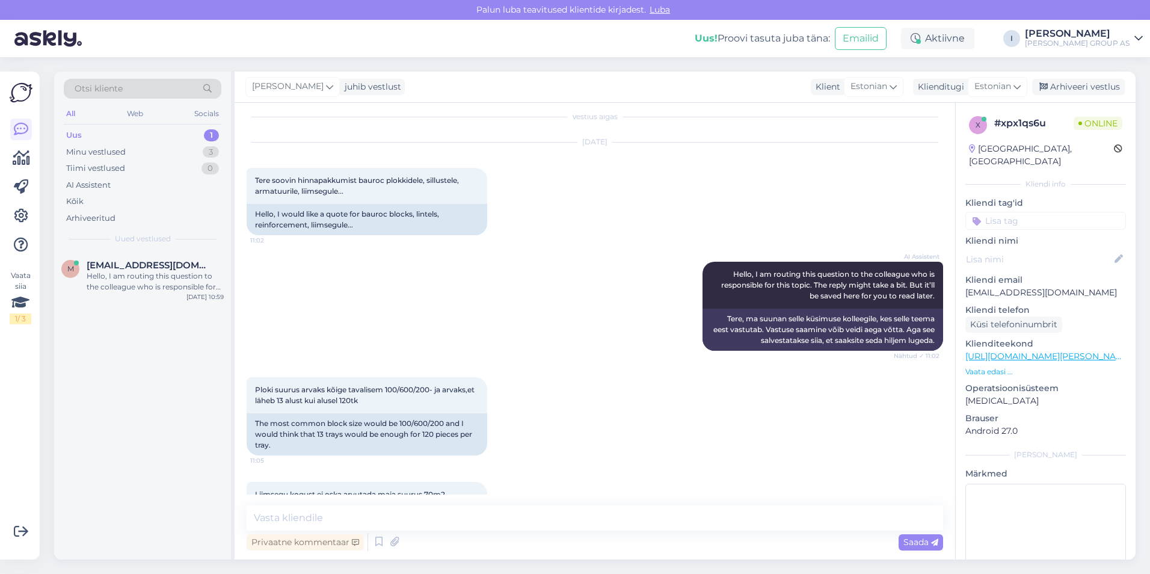
scroll to position [0, 0]
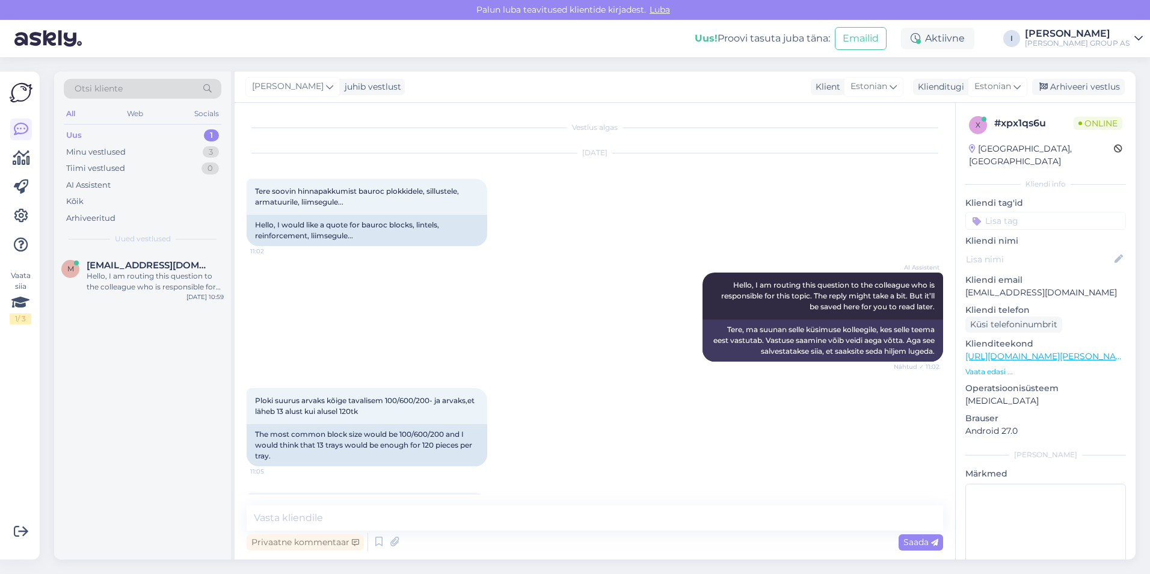
click at [526, 290] on div "AI Assistent Hello, I am routing this question to the colleague who is responsi…" at bounding box center [595, 317] width 697 height 116
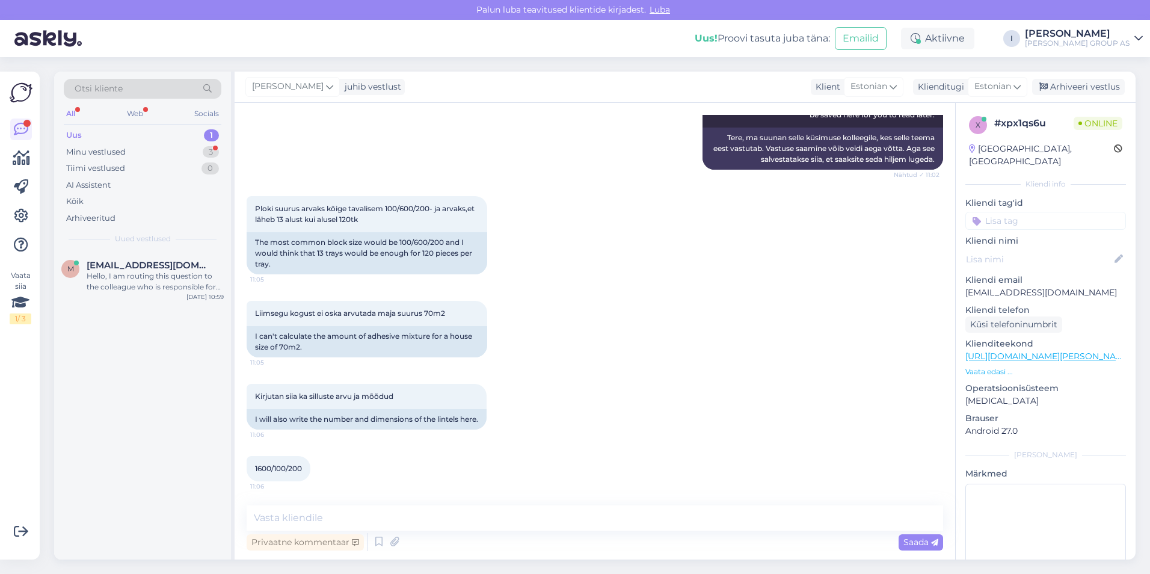
drag, startPoint x: 528, startPoint y: 289, endPoint x: 573, endPoint y: 329, distance: 60.1
click at [573, 329] on div "Liimsegu kogust ei oska arvutada maja suurus 70m2 11:05 I can't calculate the a…" at bounding box center [595, 329] width 697 height 83
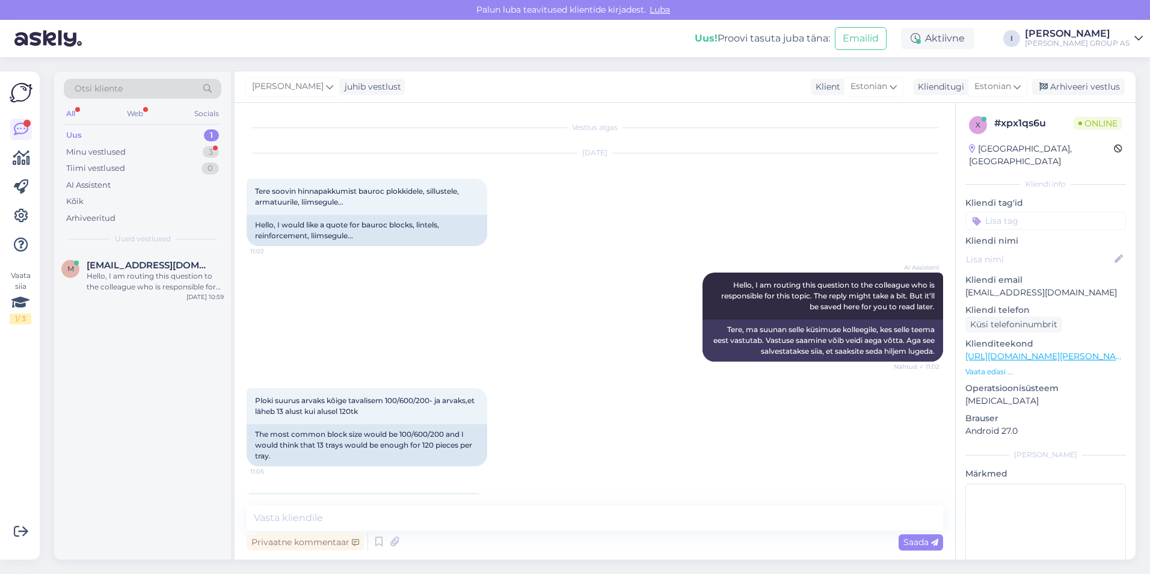
scroll to position [203, 0]
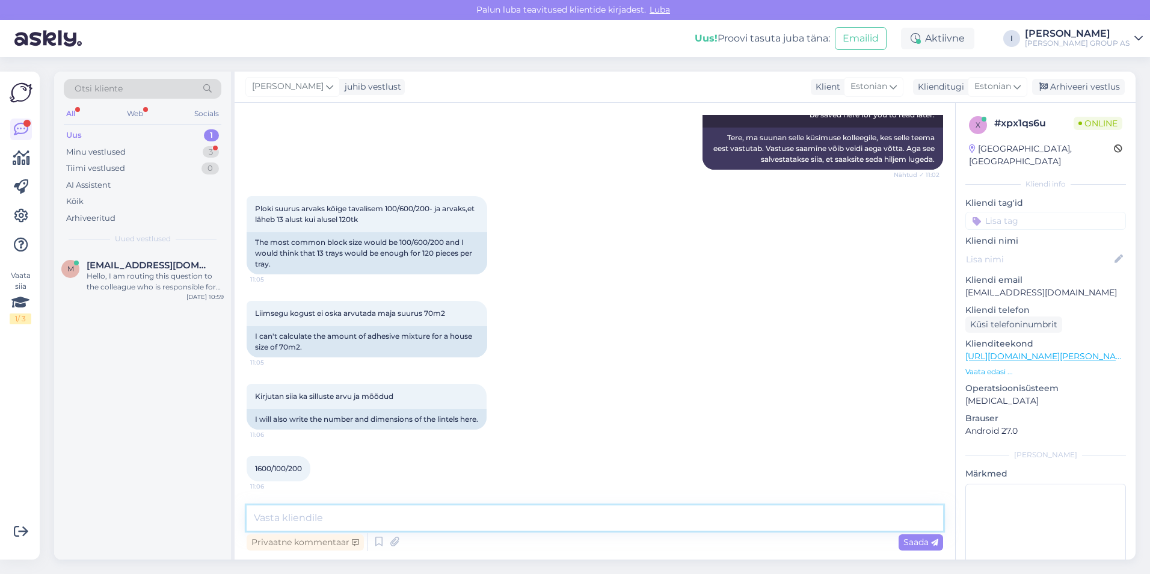
click at [541, 521] on textarea at bounding box center [595, 517] width 697 height 25
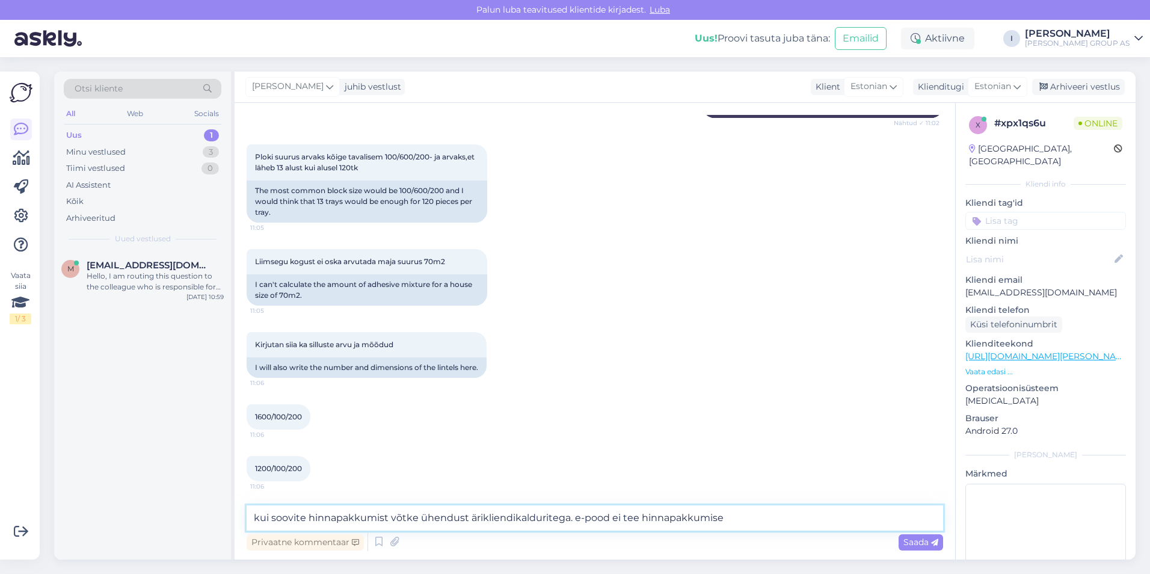
type textarea "kui soovite hinnapakkumist võtke ühendust ärikliendikalduritega. e-pood ei tee …"
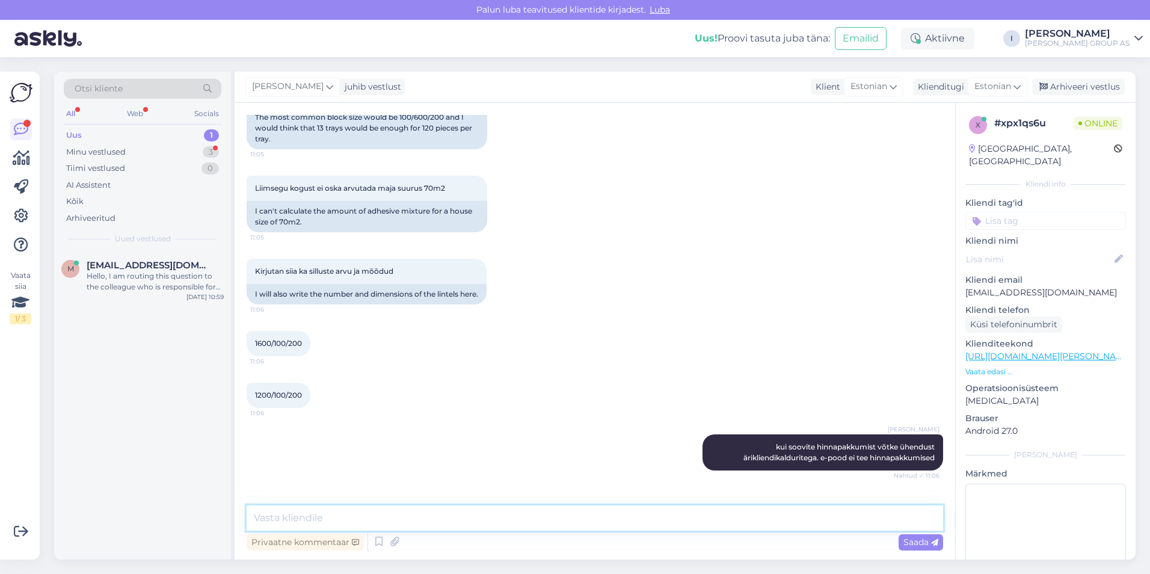
scroll to position [369, 0]
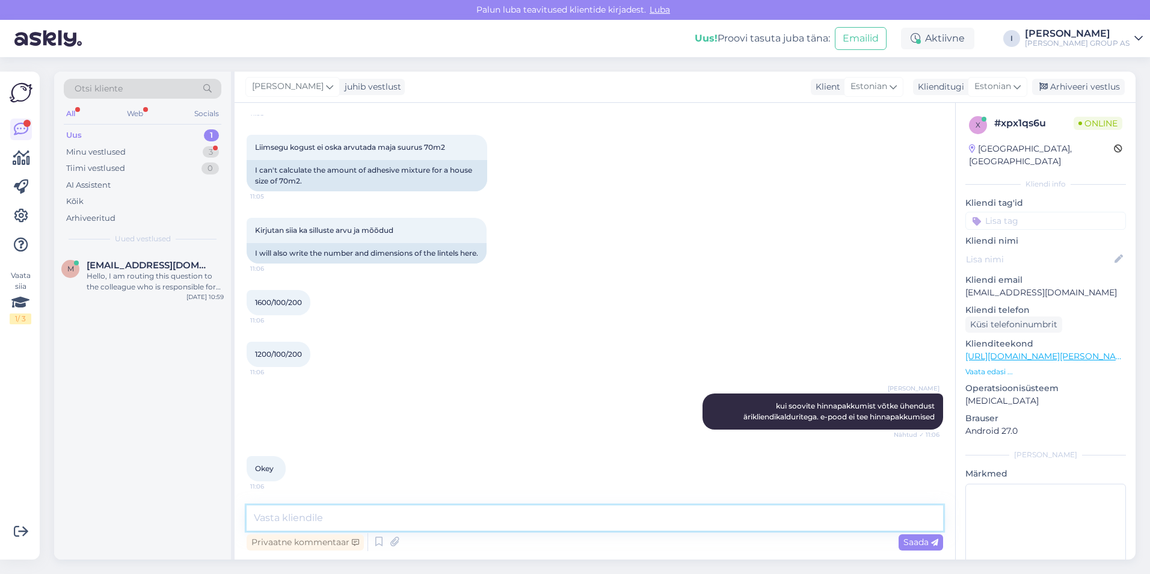
click at [518, 511] on textarea at bounding box center [595, 517] width 697 height 25
paste textarea "[URL][DOMAIN_NAME][PERSON_NAME]"
type textarea "[URL][DOMAIN_NAME][PERSON_NAME]"
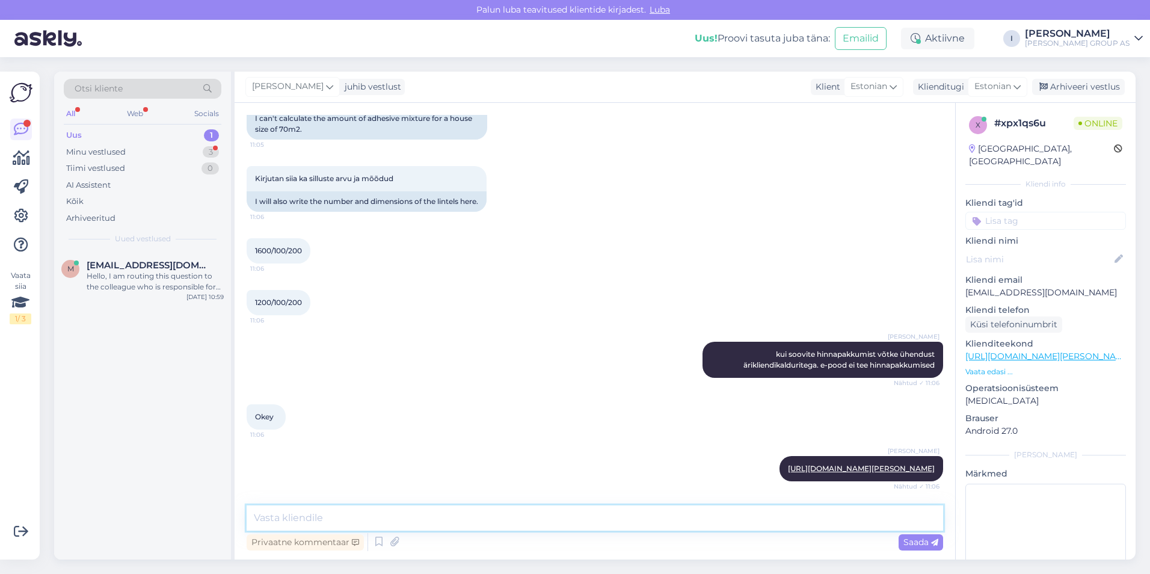
scroll to position [472, 0]
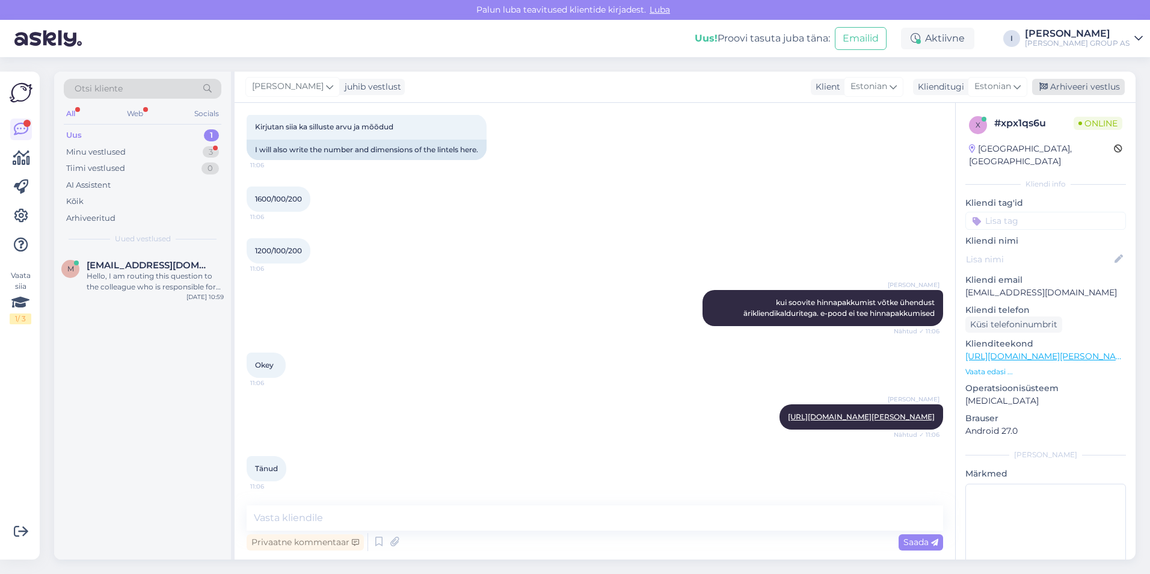
click at [1089, 87] on div "Arhiveeri vestlus" at bounding box center [1079, 87] width 93 height 16
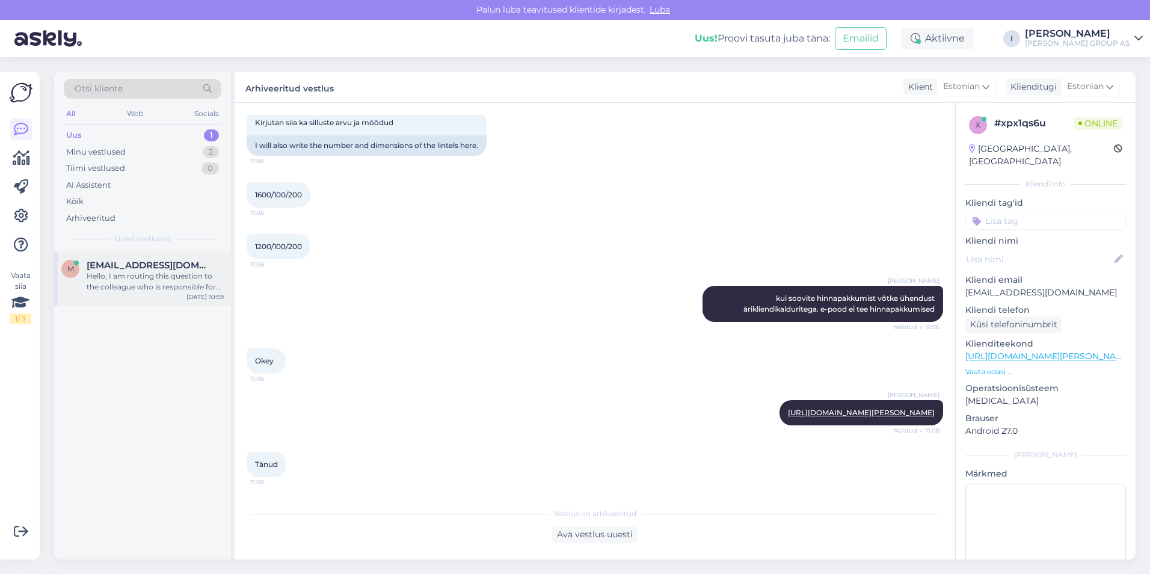
click at [101, 277] on div "Hello, I am routing this question to the colleague who is responsible for this …" at bounding box center [155, 282] width 137 height 22
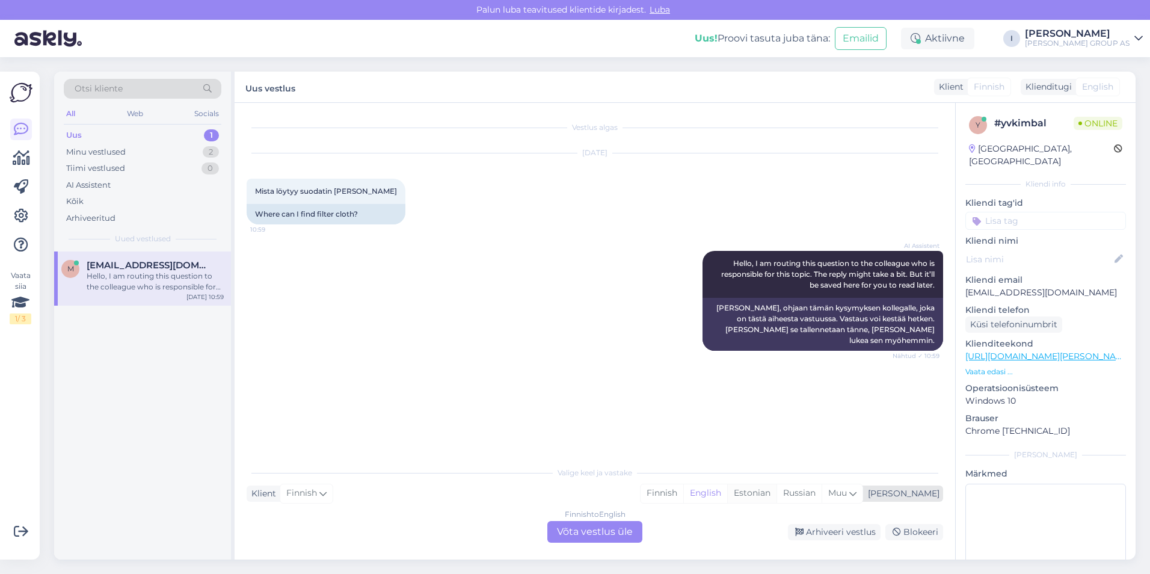
click at [777, 491] on div "Estonian" at bounding box center [751, 493] width 49 height 18
click at [588, 528] on div "Finnish to Estonian Võta vestlus üle" at bounding box center [595, 532] width 95 height 22
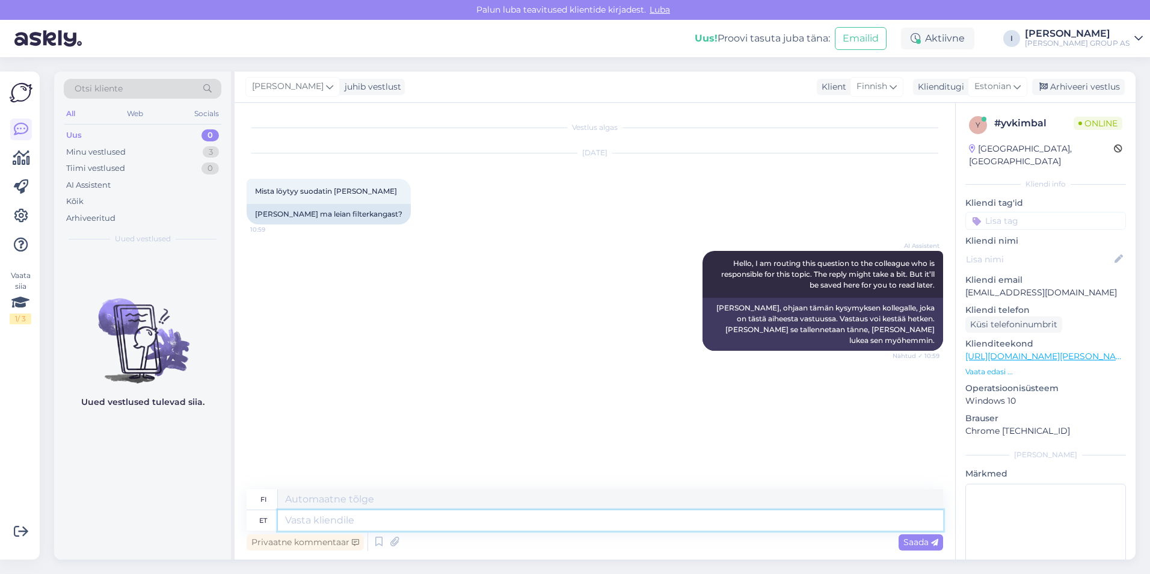
click at [408, 511] on textarea at bounding box center [610, 520] width 665 height 20
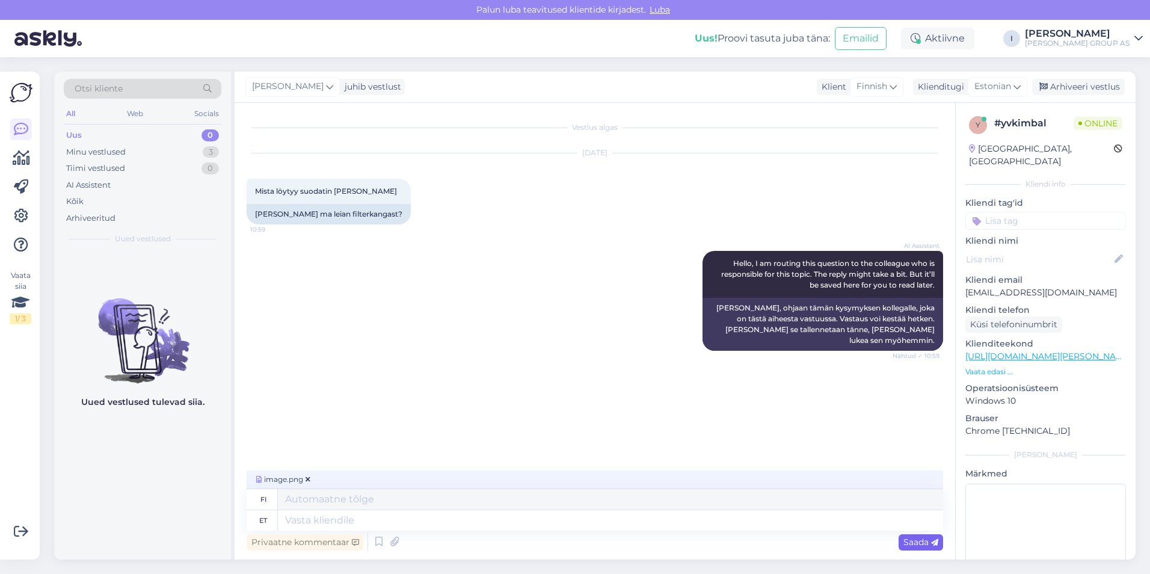
click at [921, 539] on span "Saada" at bounding box center [921, 542] width 35 height 11
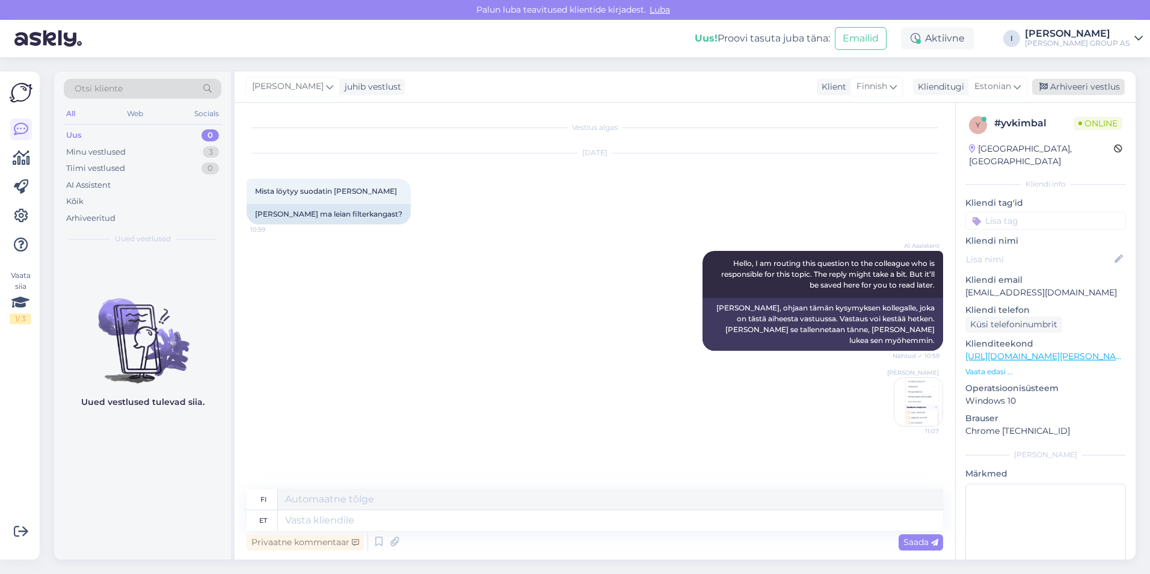
drag, startPoint x: 1093, startPoint y: 87, endPoint x: 1082, endPoint y: 85, distance: 11.0
click at [1092, 87] on div "Arhiveeri vestlus" at bounding box center [1079, 87] width 93 height 16
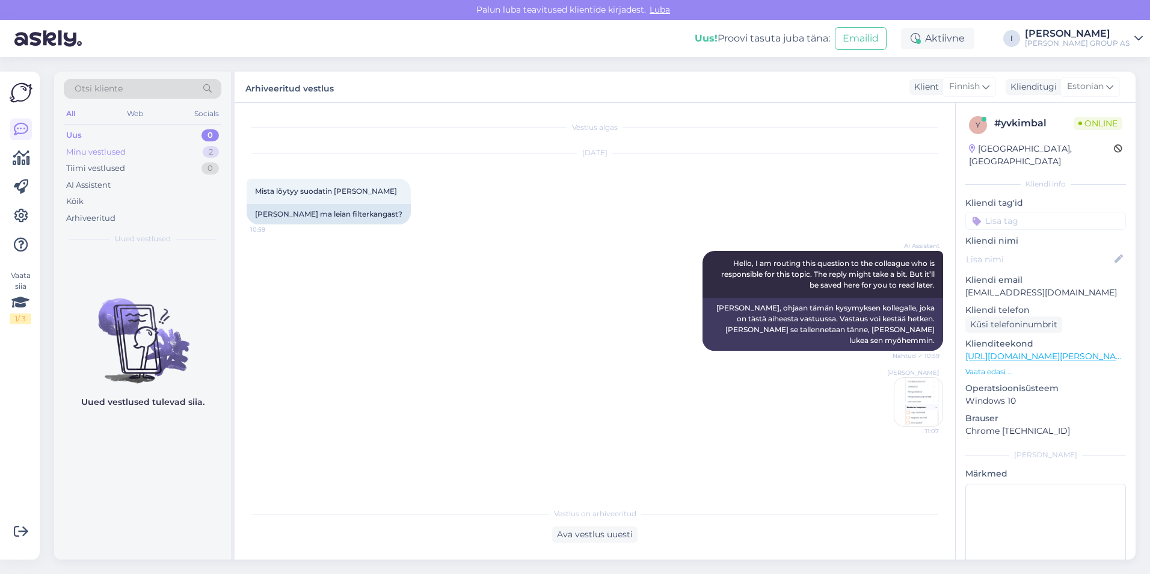
click at [162, 149] on div "Minu vestlused 2" at bounding box center [143, 152] width 158 height 17
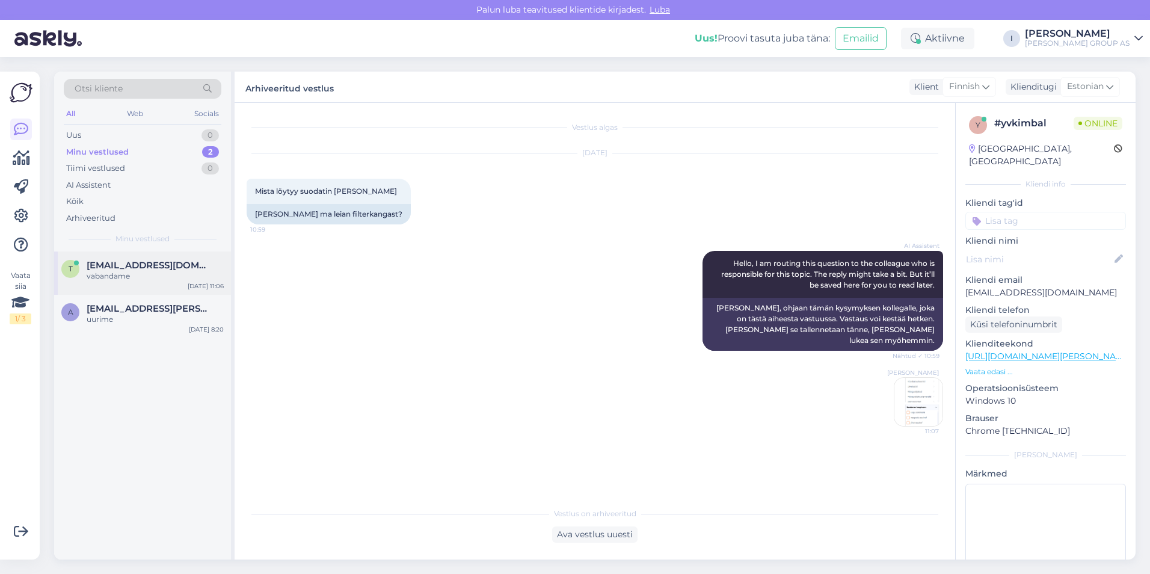
click at [158, 270] on span "[EMAIL_ADDRESS][DOMAIN_NAME]" at bounding box center [149, 265] width 125 height 11
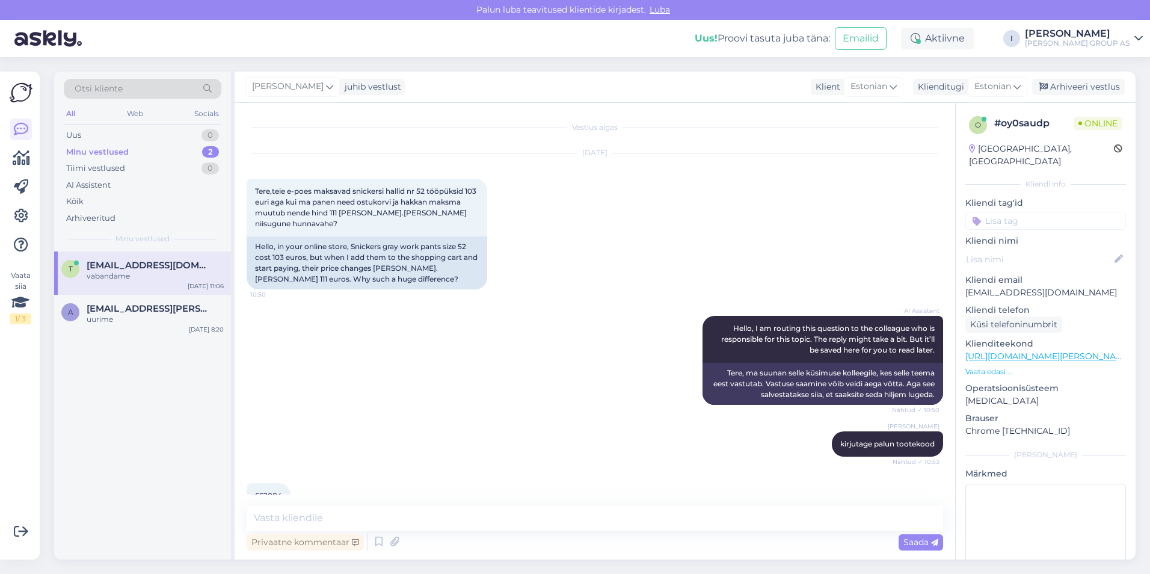
scroll to position [312, 0]
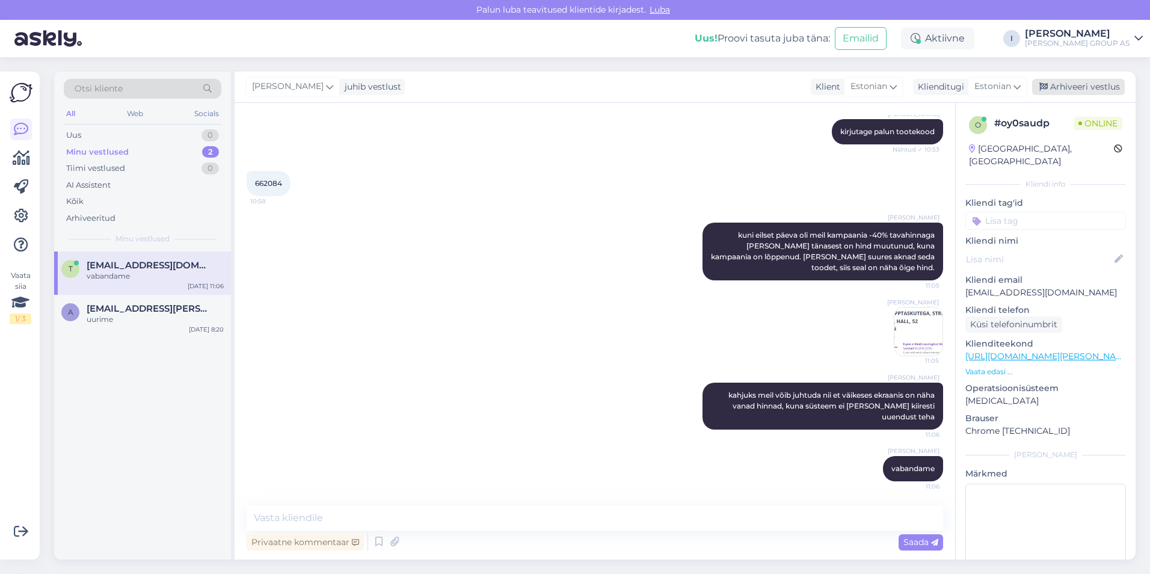
click at [1101, 87] on div "Arhiveeri vestlus" at bounding box center [1079, 87] width 93 height 16
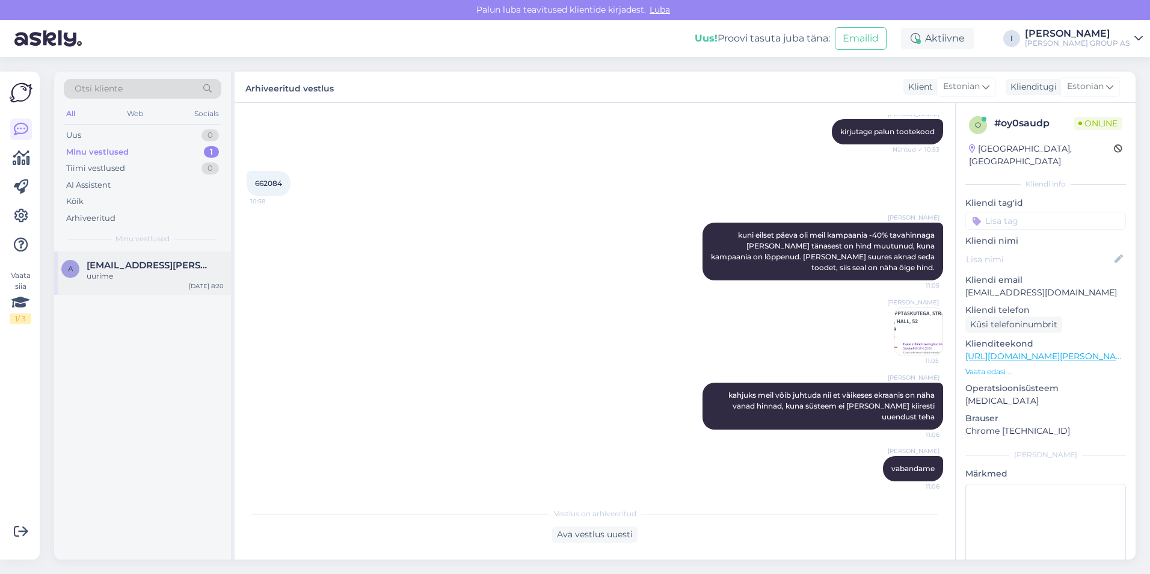
click at [148, 264] on span "[EMAIL_ADDRESS][PERSON_NAME][DOMAIN_NAME]" at bounding box center [149, 265] width 125 height 11
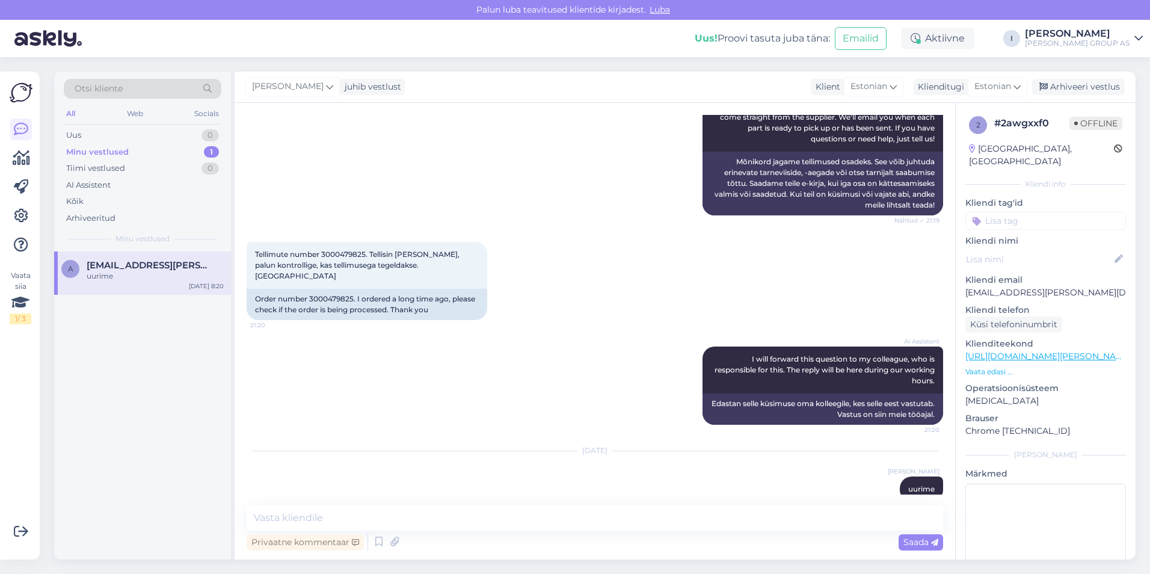
scroll to position [322, 0]
